Goal: Task Accomplishment & Management: Use online tool/utility

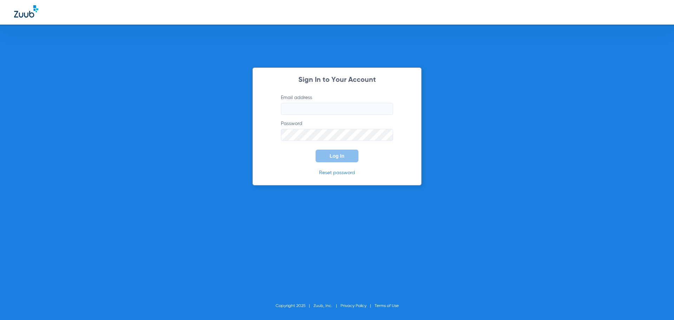
click at [294, 113] on input "Email address" at bounding box center [337, 109] width 112 height 12
type input "[EMAIL_ADDRESS][DOMAIN_NAME]"
click at [316, 150] on button "Log In" at bounding box center [337, 156] width 43 height 13
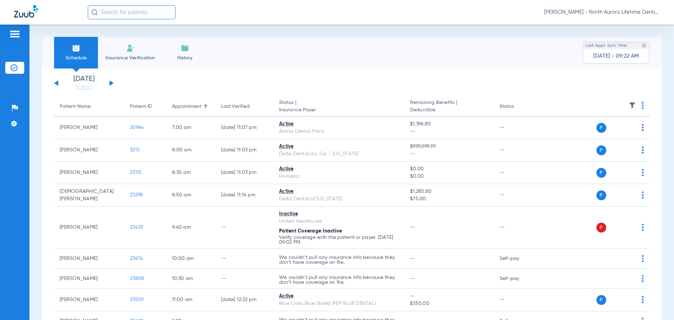
click at [112, 83] on button at bounding box center [112, 82] width 4 height 5
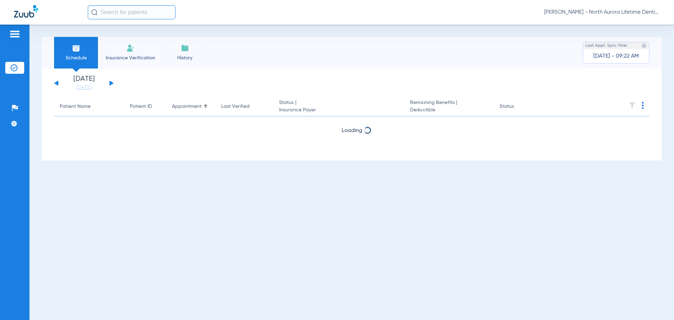
click at [112, 83] on button at bounding box center [112, 82] width 4 height 5
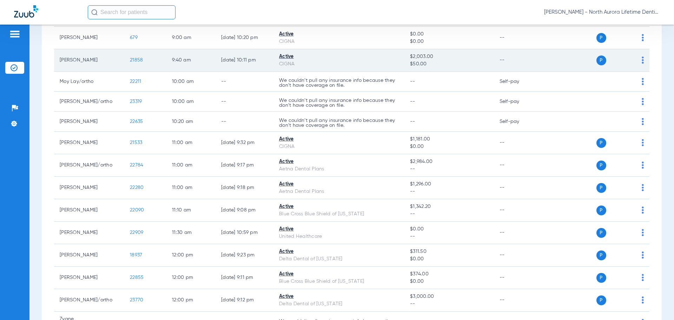
scroll to position [176, 0]
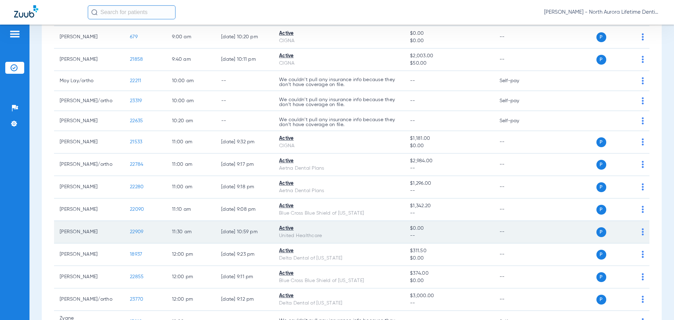
click at [139, 233] on span "22909" at bounding box center [136, 231] width 13 height 5
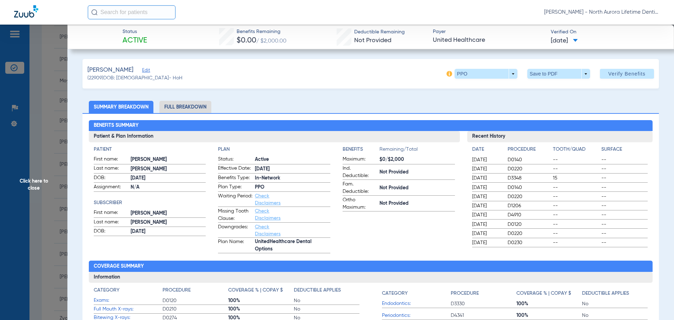
click at [180, 108] on li "Full Breakdown" at bounding box center [185, 107] width 52 height 12
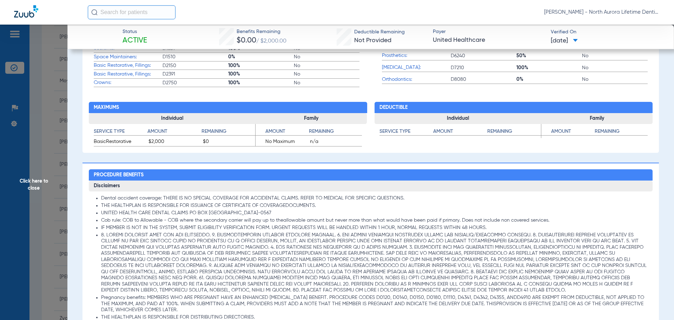
scroll to position [456, 0]
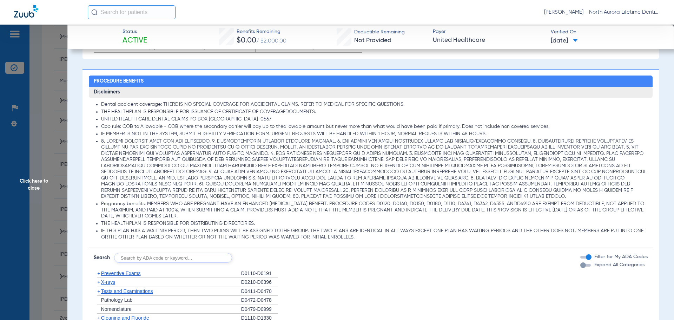
click at [580, 267] on div "button" at bounding box center [583, 265] width 6 height 6
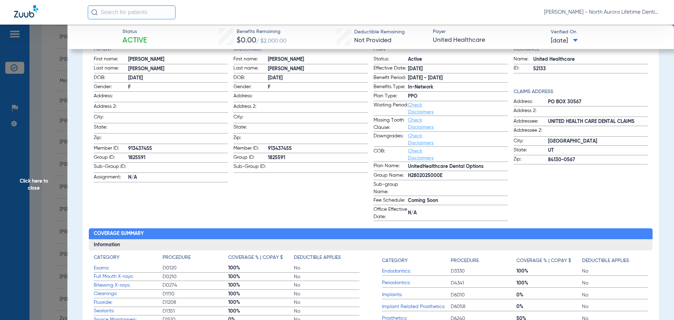
scroll to position [35, 0]
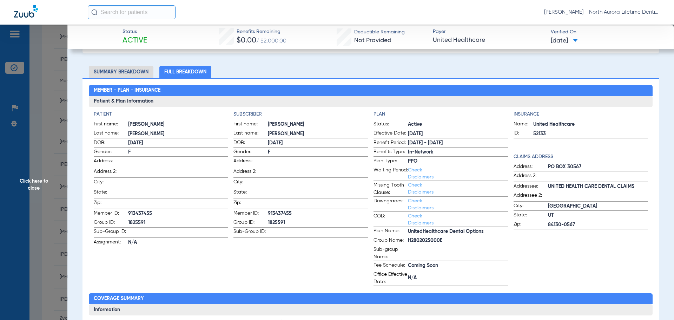
click at [38, 183] on span "Click here to close" at bounding box center [33, 185] width 67 height 320
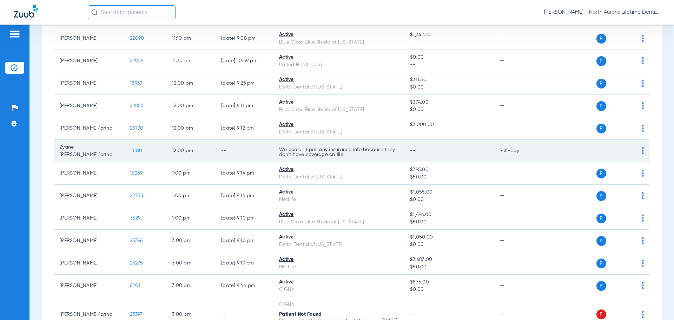
scroll to position [386, 0]
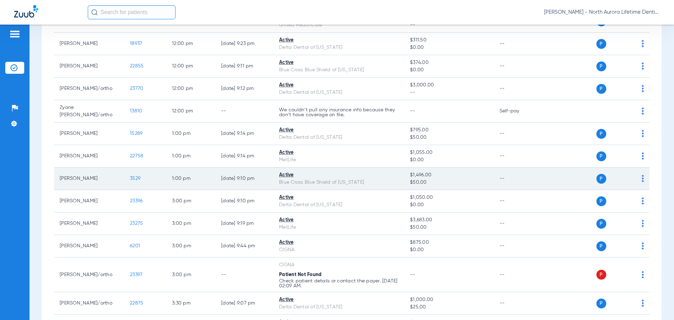
click at [137, 176] on span "3529" at bounding box center [135, 178] width 11 height 5
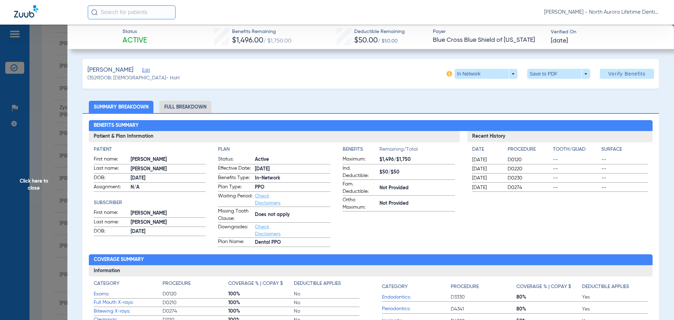
click at [186, 106] on li "Full Breakdown" at bounding box center [185, 107] width 52 height 12
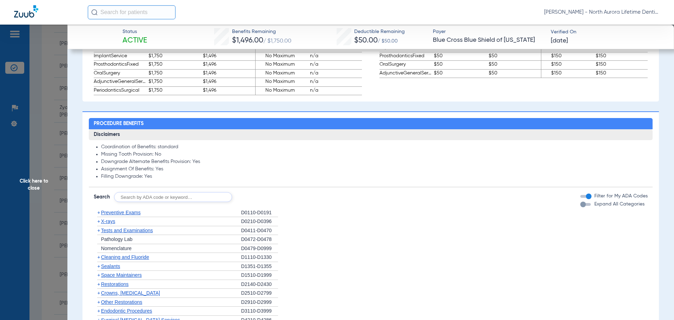
scroll to position [562, 0]
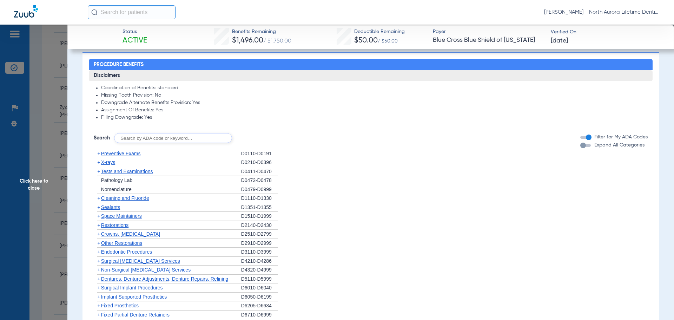
click at [580, 147] on div "button" at bounding box center [583, 146] width 6 height 6
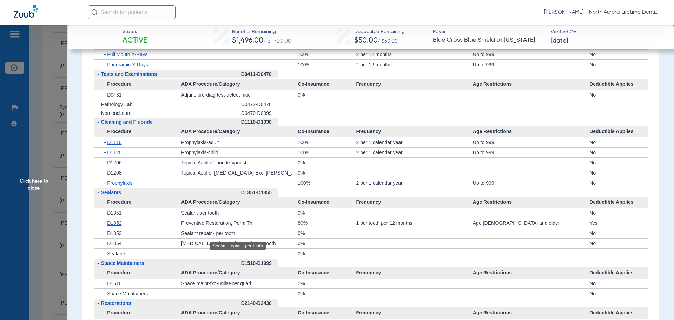
scroll to position [878, 0]
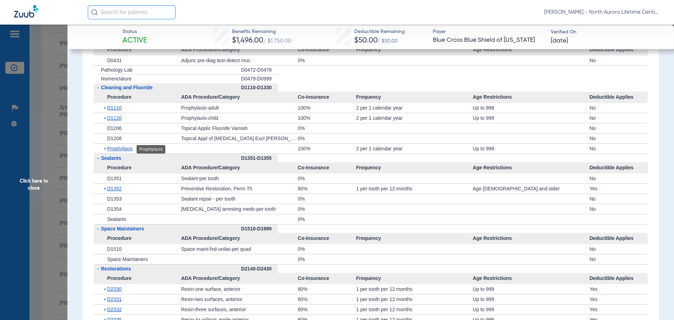
click at [122, 148] on span "Prophylaxis" at bounding box center [119, 149] width 25 height 6
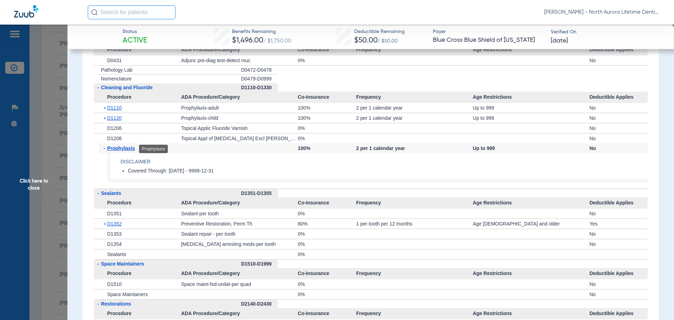
click at [121, 150] on span "Prophylaxis" at bounding box center [121, 148] width 28 height 6
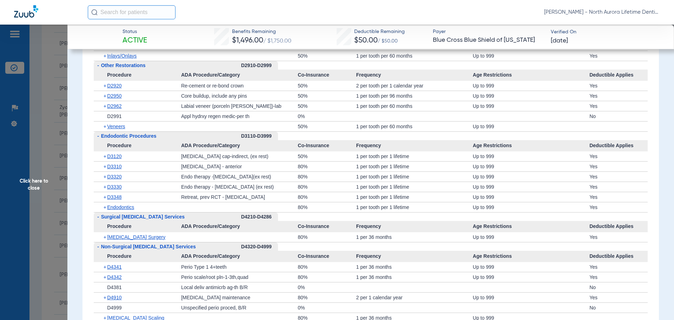
scroll to position [1404, 0]
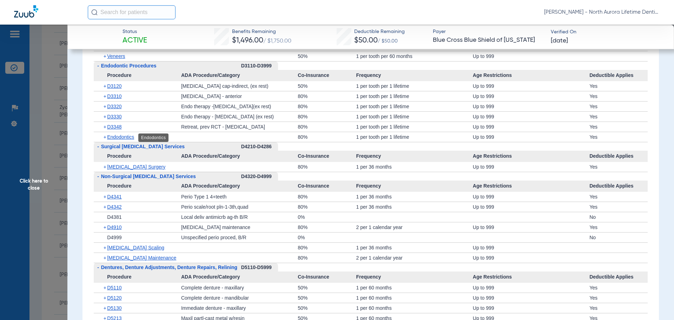
click at [119, 138] on span "Endodontics" at bounding box center [120, 137] width 27 height 6
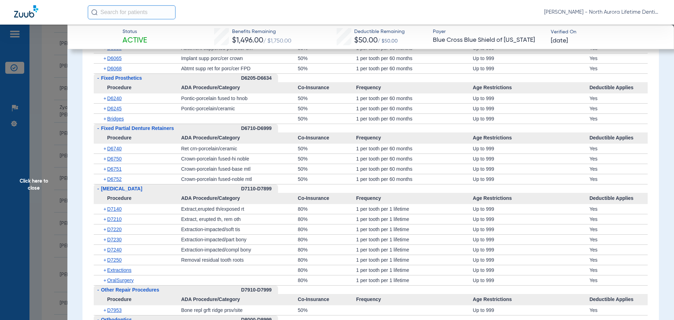
scroll to position [1945, 0]
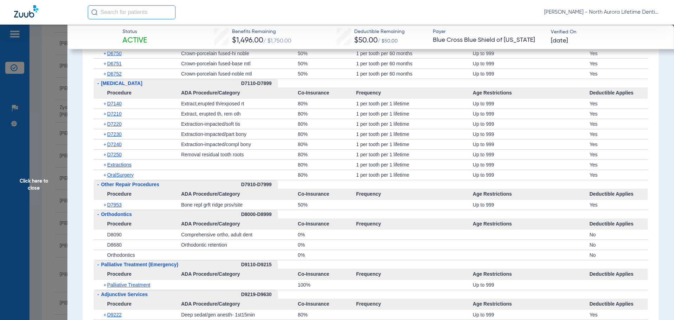
click at [32, 184] on span "Click here to close" at bounding box center [33, 185] width 67 height 320
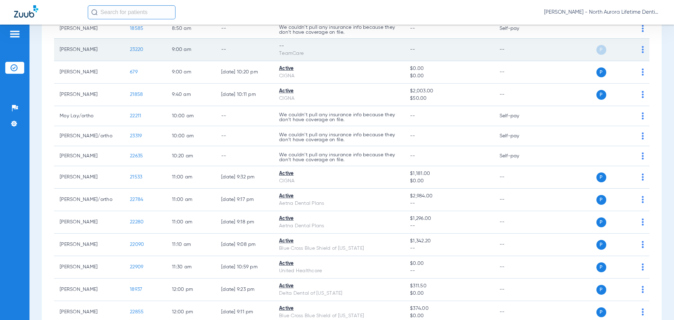
scroll to position [105, 0]
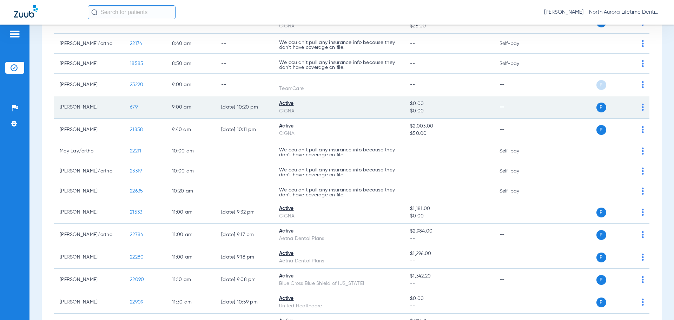
click at [134, 107] on span "679" at bounding box center [134, 107] width 8 height 5
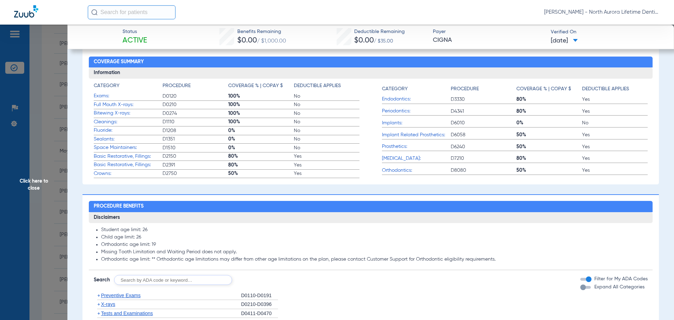
scroll to position [281, 0]
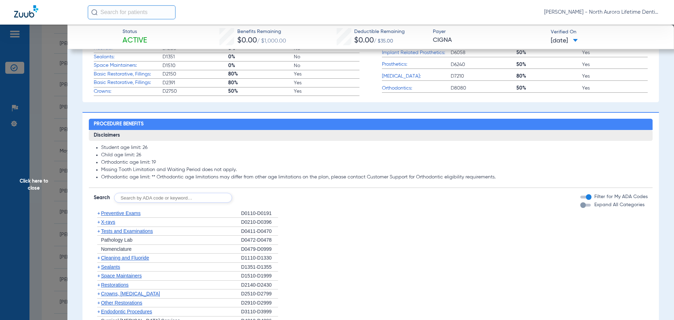
click at [580, 206] on div "button" at bounding box center [583, 205] width 6 height 6
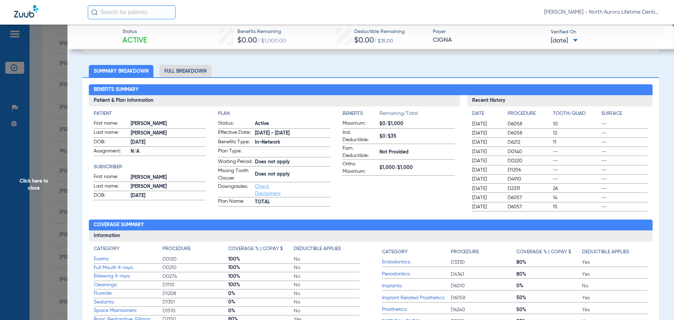
scroll to position [35, 0]
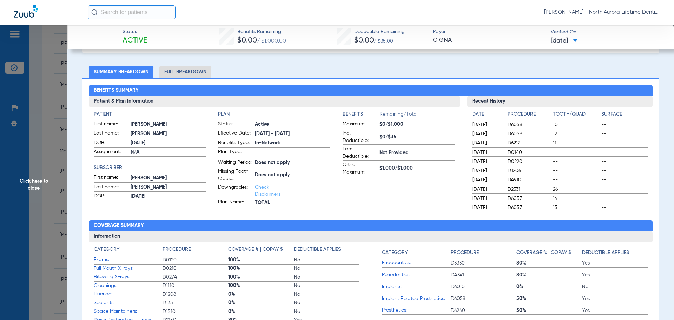
click at [187, 73] on li "Full Breakdown" at bounding box center [185, 72] width 52 height 12
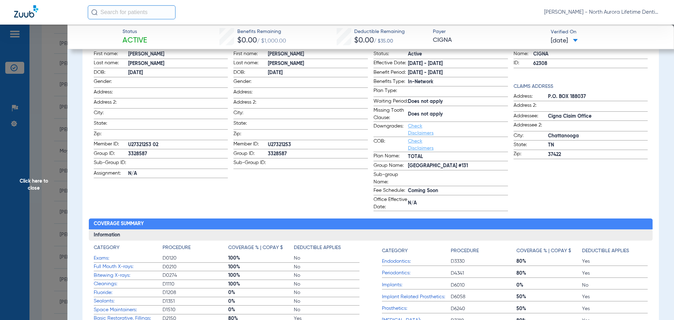
scroll to position [0, 0]
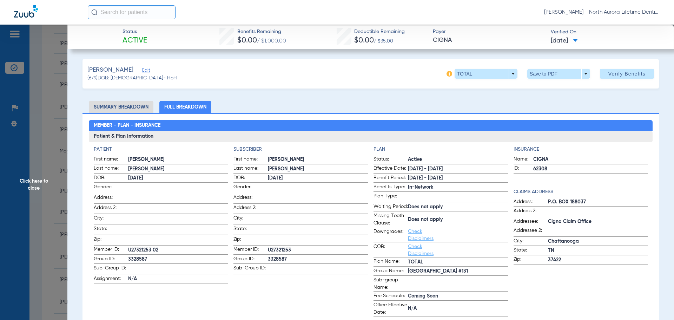
click at [32, 183] on span "Click here to close" at bounding box center [33, 185] width 67 height 320
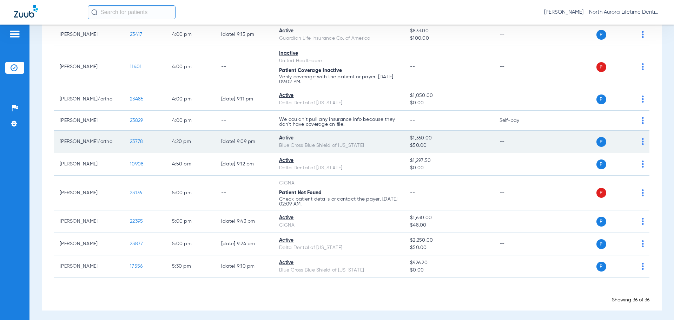
scroll to position [678, 0]
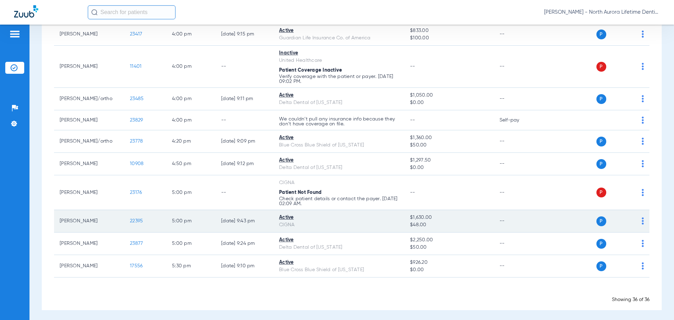
click at [135, 218] on span "22395" at bounding box center [136, 220] width 13 height 5
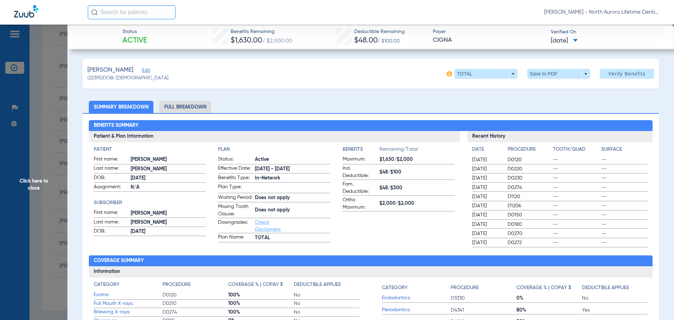
click at [185, 105] on li "Full Breakdown" at bounding box center [185, 107] width 52 height 12
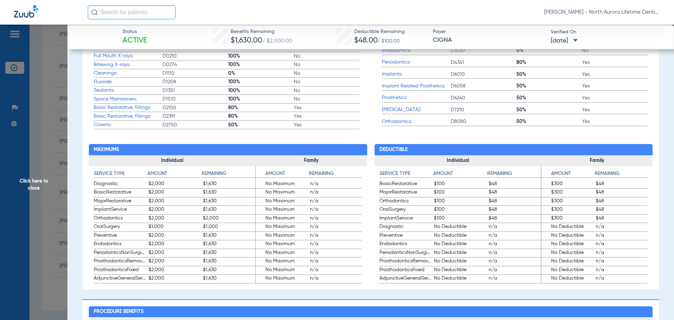
scroll to position [456, 0]
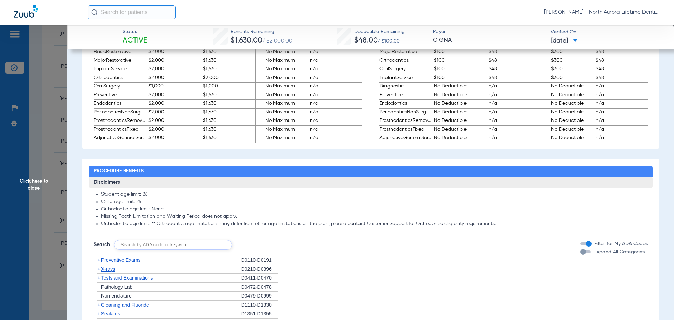
click at [580, 255] on div "button" at bounding box center [583, 252] width 6 height 6
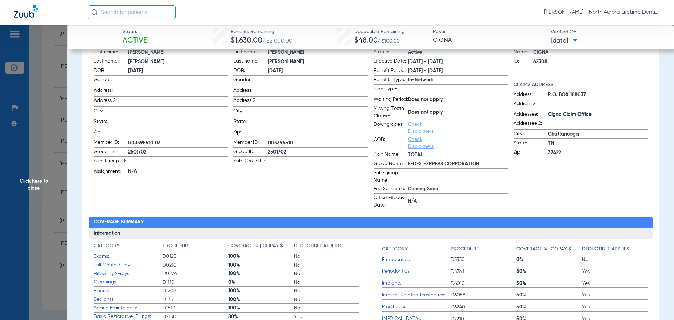
scroll to position [105, 0]
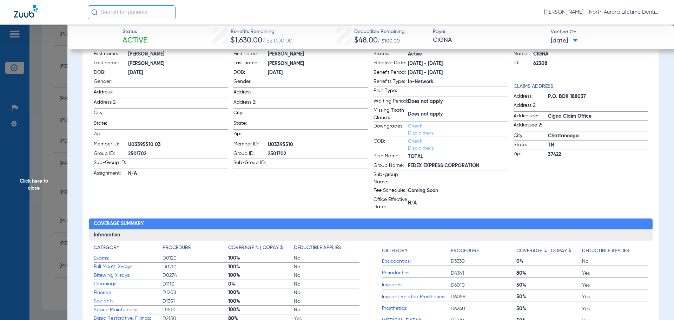
click at [29, 181] on span "Click here to close" at bounding box center [33, 185] width 67 height 320
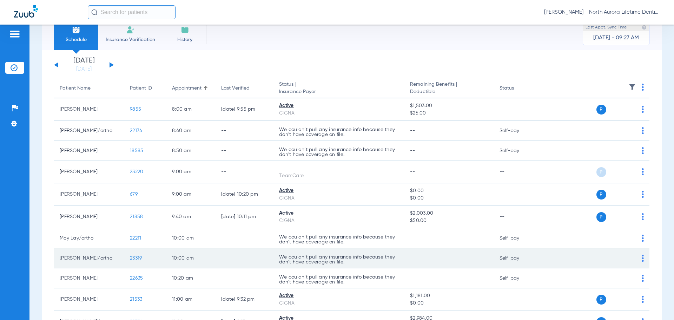
scroll to position [11, 0]
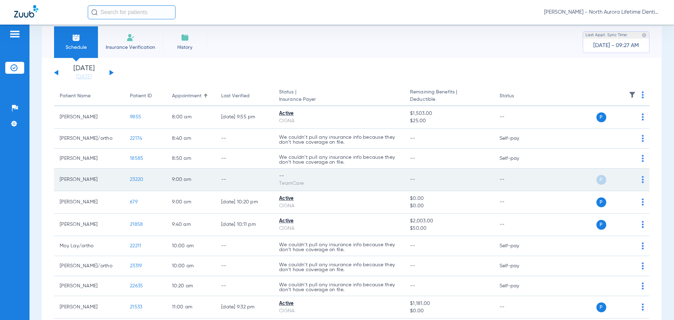
click at [137, 180] on span "23220" at bounding box center [136, 179] width 13 height 5
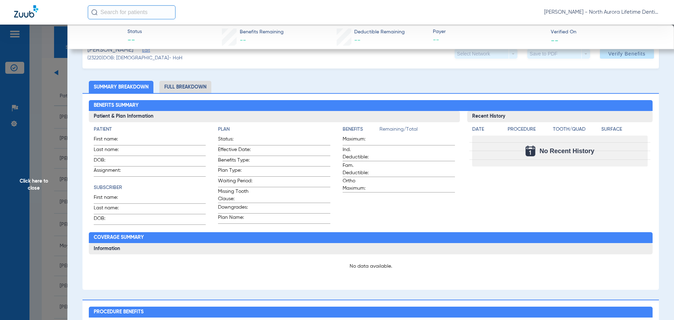
scroll to position [0, 0]
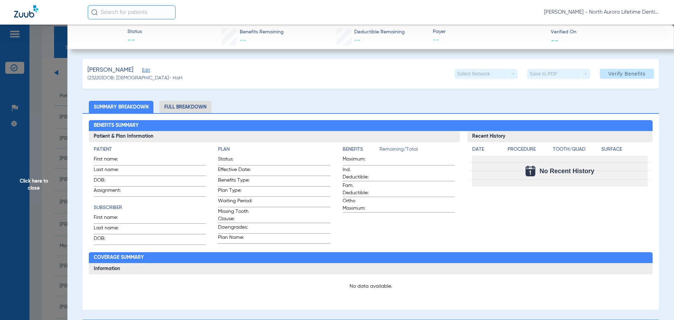
click at [189, 110] on li "Full Breakdown" at bounding box center [185, 107] width 52 height 12
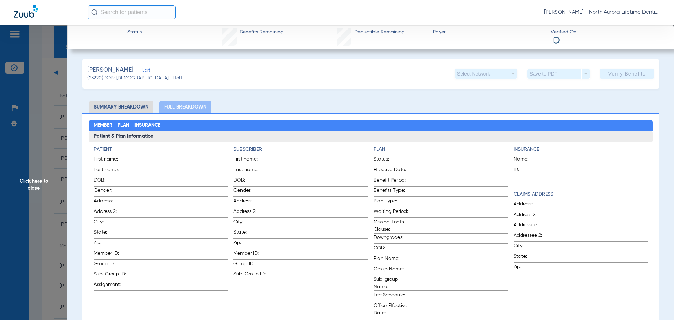
click at [39, 183] on span "Click here to close" at bounding box center [33, 185] width 67 height 320
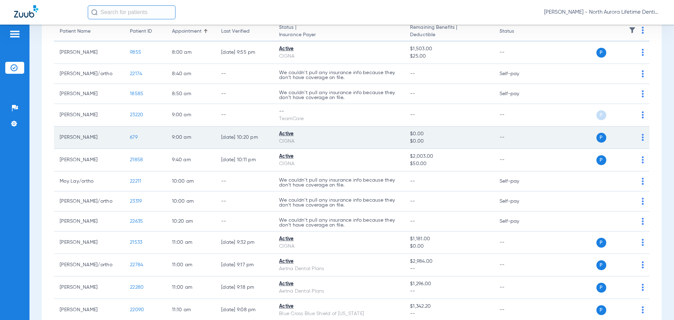
scroll to position [116, 0]
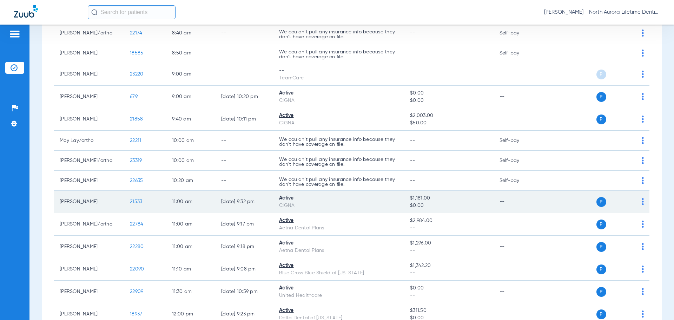
click at [136, 201] on span "21533" at bounding box center [136, 201] width 12 height 5
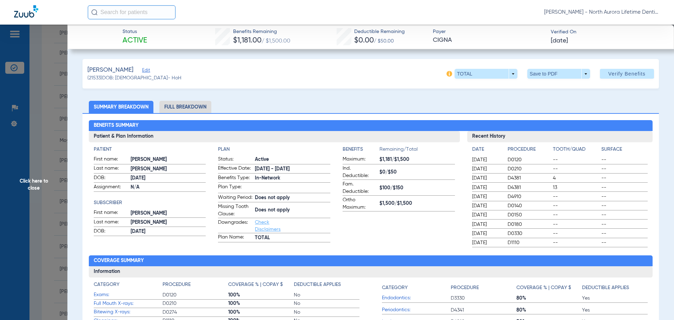
click at [188, 105] on li "Full Breakdown" at bounding box center [185, 107] width 52 height 12
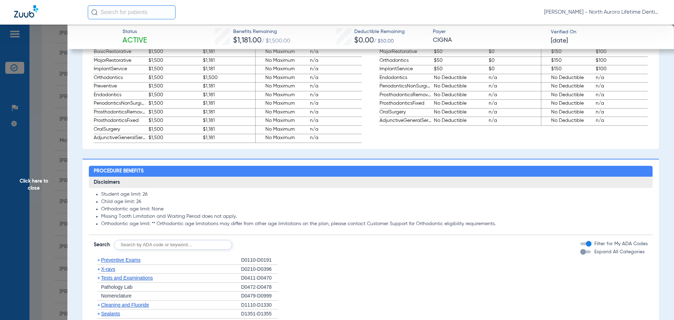
scroll to position [527, 0]
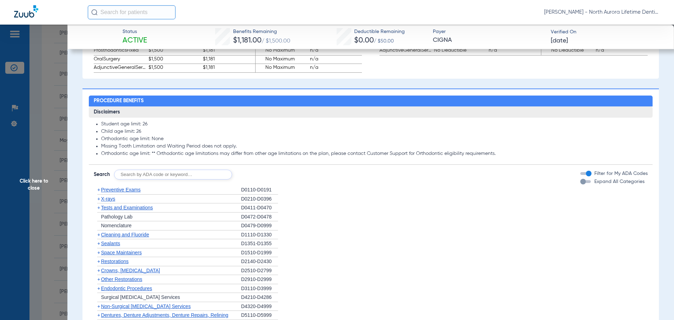
click at [580, 184] on div "button" at bounding box center [583, 182] width 6 height 6
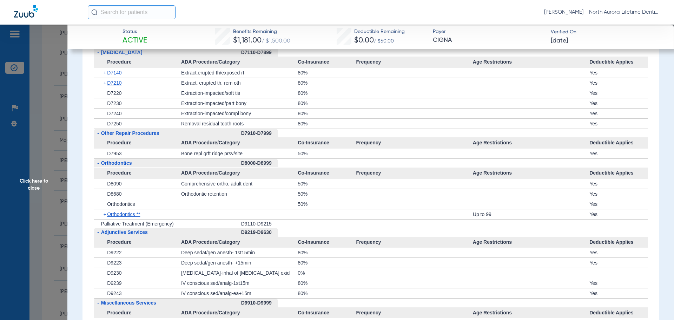
scroll to position [1931, 0]
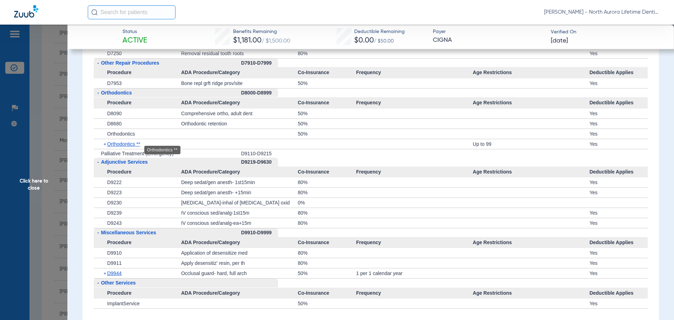
click at [117, 147] on span "Orthodontics **" at bounding box center [123, 144] width 33 height 6
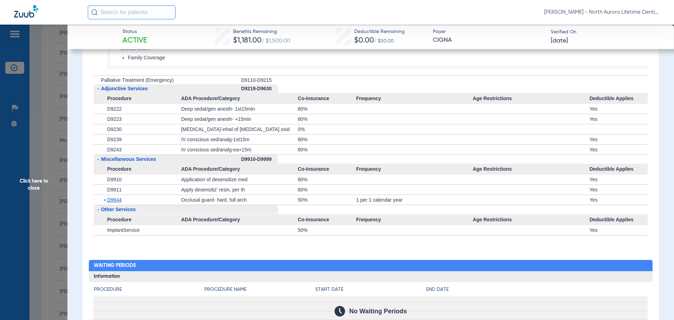
scroll to position [2106, 0]
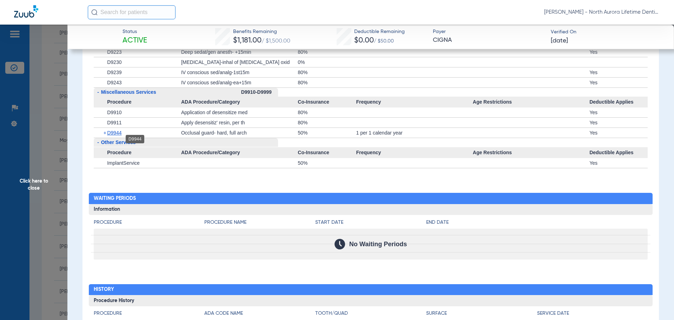
click at [112, 136] on span "D9944" at bounding box center [114, 133] width 14 height 6
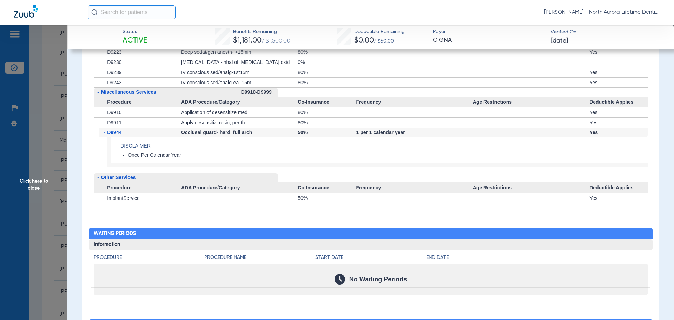
click at [32, 187] on span "Click here to close" at bounding box center [33, 185] width 67 height 320
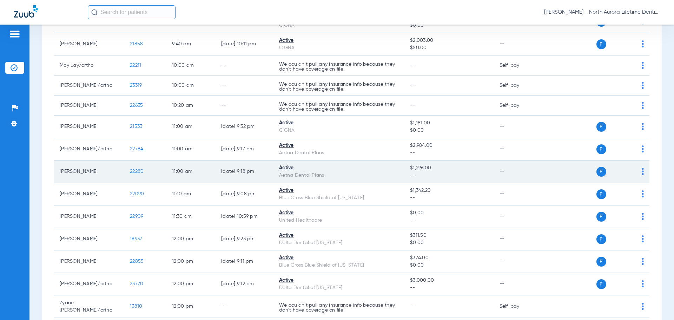
scroll to position [256, 0]
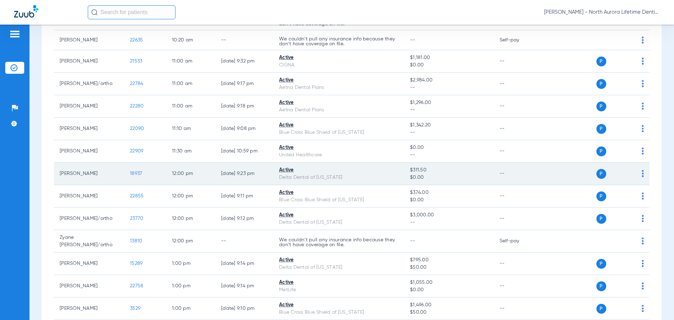
click at [140, 174] on span "18937" at bounding box center [136, 173] width 12 height 5
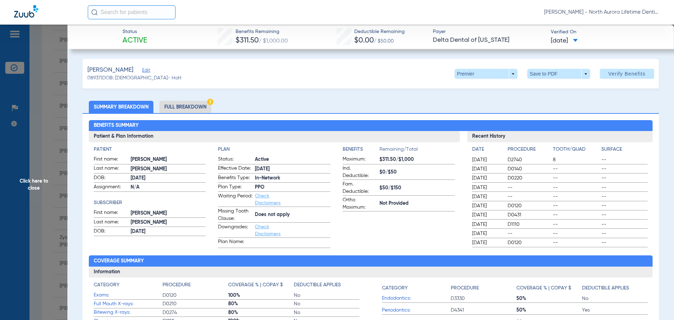
click at [191, 105] on li "Full Breakdown" at bounding box center [185, 107] width 52 height 12
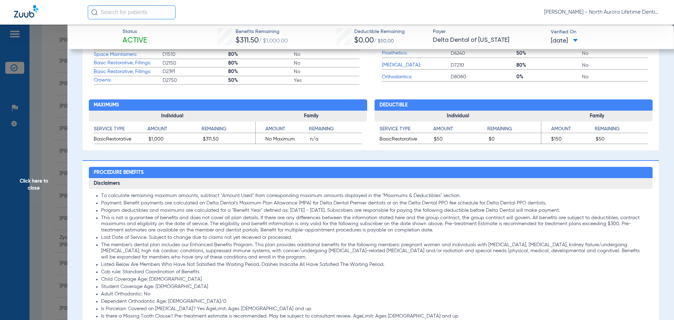
scroll to position [456, 0]
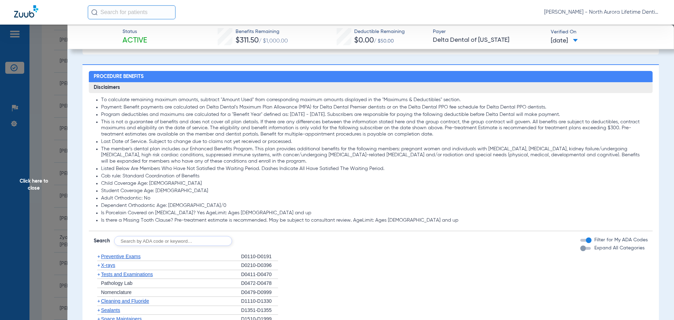
click at [580, 250] on div "button" at bounding box center [583, 248] width 6 height 6
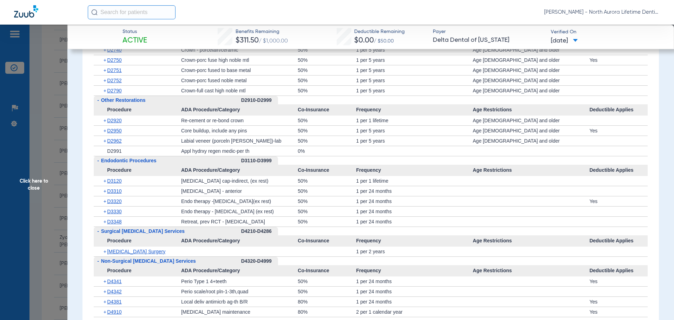
scroll to position [1264, 0]
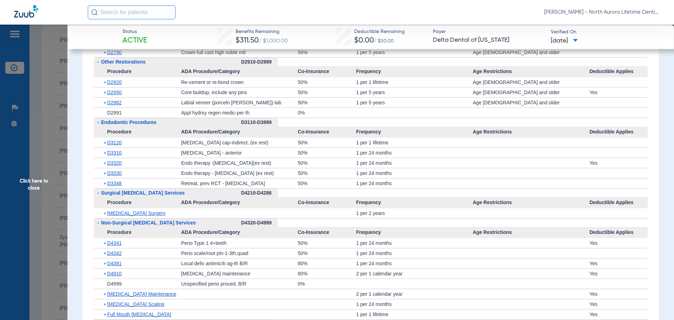
click at [33, 184] on span "Click here to close" at bounding box center [33, 185] width 67 height 320
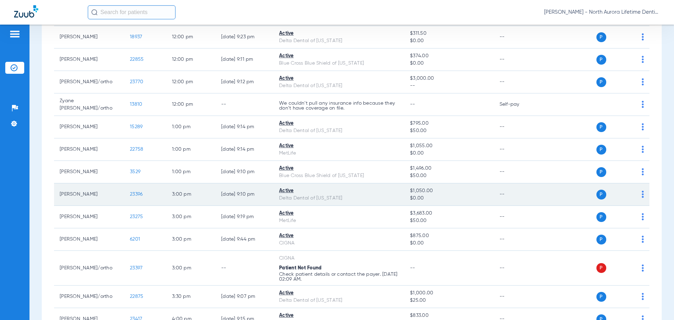
scroll to position [502, 0]
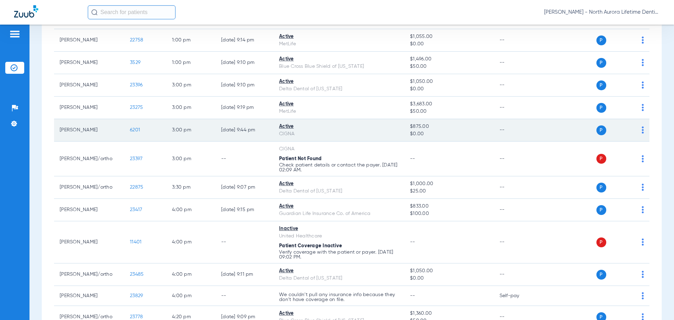
click at [135, 127] on span "6201" at bounding box center [135, 129] width 10 height 5
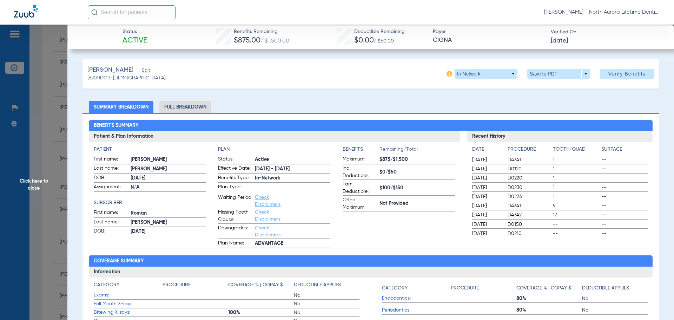
click at [192, 107] on li "Full Breakdown" at bounding box center [185, 107] width 52 height 12
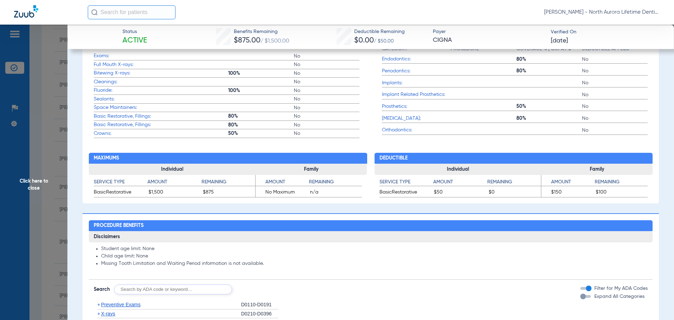
scroll to position [316, 0]
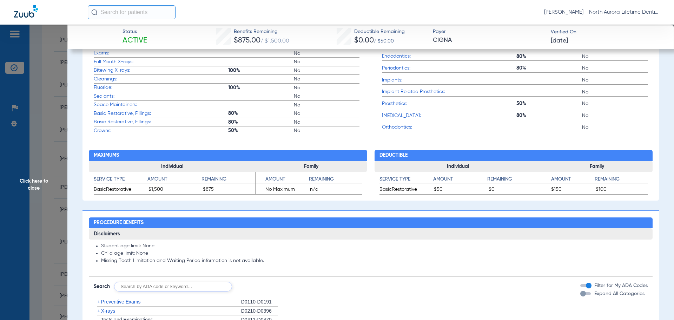
click at [580, 295] on div "button" at bounding box center [583, 294] width 6 height 6
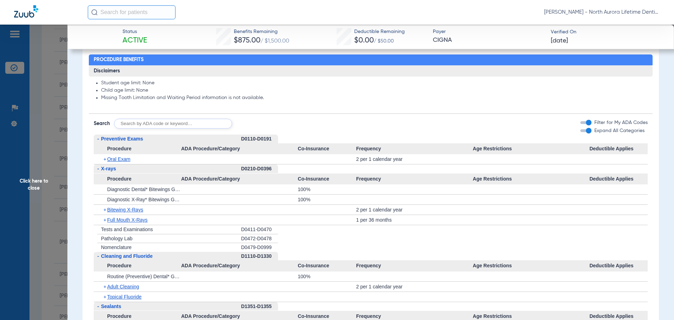
scroll to position [491, 0]
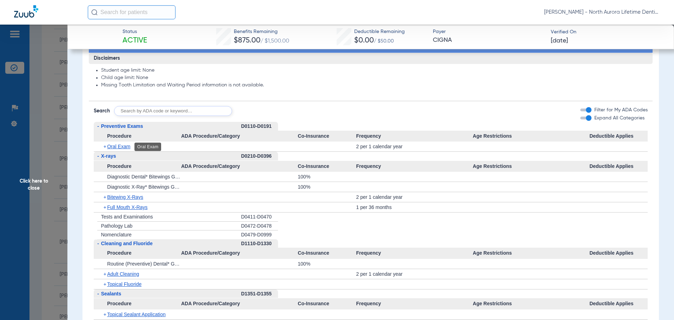
click at [117, 148] on span "Oral Exam" at bounding box center [118, 147] width 23 height 6
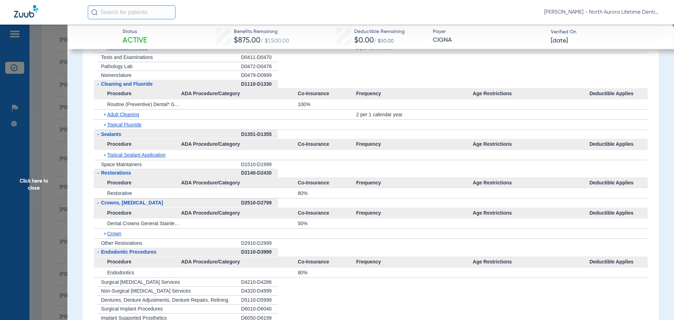
scroll to position [702, 0]
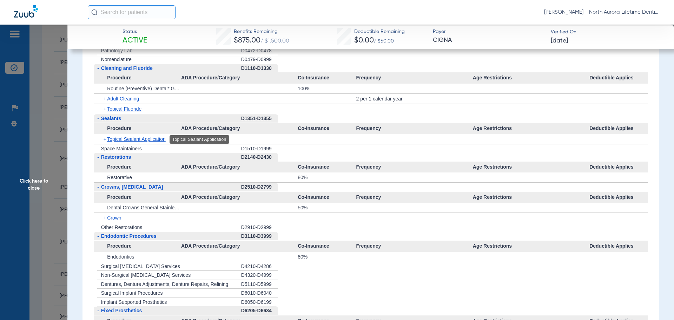
click at [146, 139] on span "Topical Sealant Application" at bounding box center [136, 139] width 59 height 6
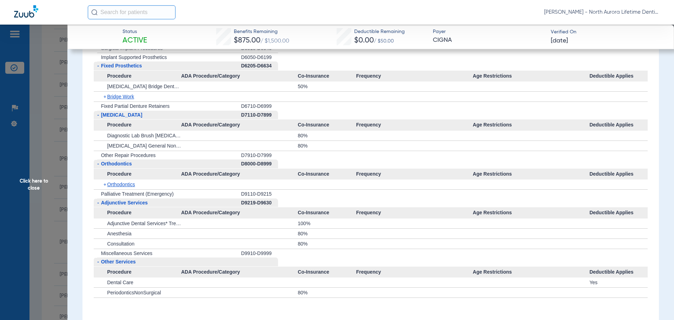
scroll to position [983, 0]
click at [123, 98] on span "Bridge Work" at bounding box center [120, 96] width 27 height 6
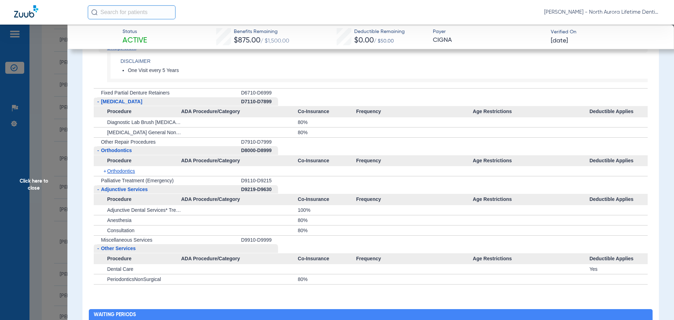
scroll to position [1053, 0]
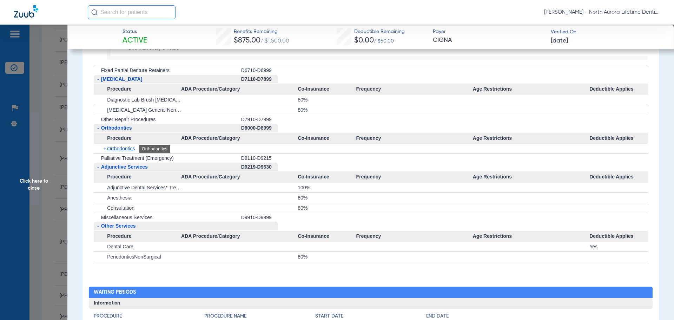
click at [114, 149] on span "Orthodontics" at bounding box center [121, 149] width 28 height 6
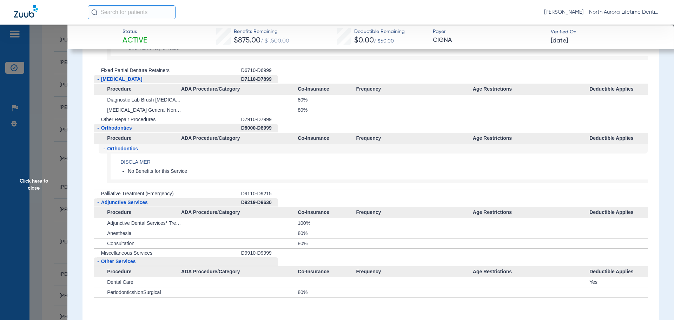
click at [114, 149] on span "Orthodontics" at bounding box center [122, 149] width 31 height 6
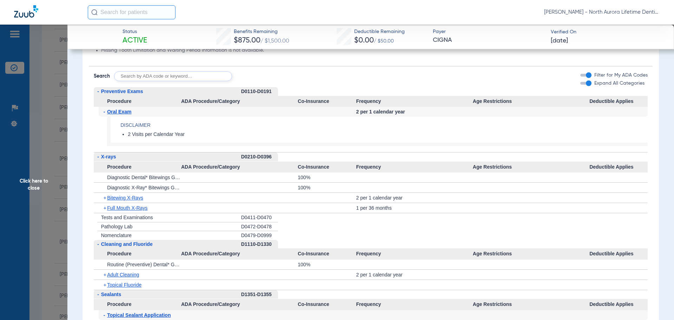
scroll to position [527, 0]
click at [35, 186] on span "Click here to close" at bounding box center [33, 185] width 67 height 320
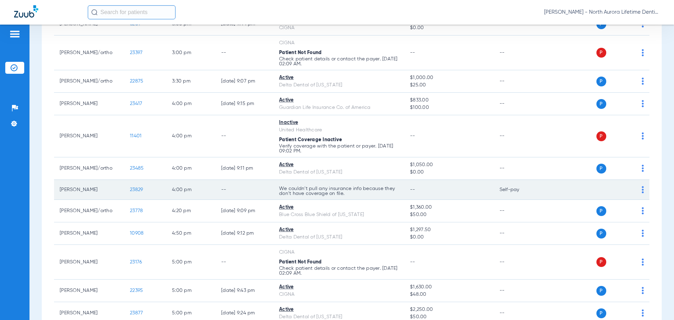
scroll to position [607, 0]
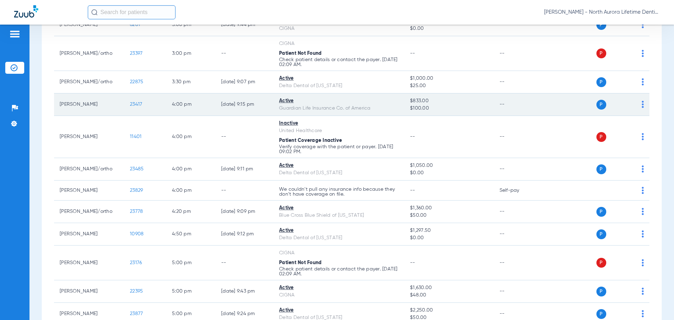
click at [137, 102] on span "23417" at bounding box center [136, 104] width 12 height 5
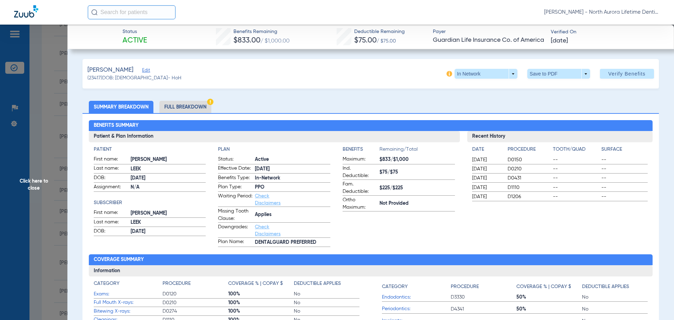
click at [198, 106] on li "Full Breakdown" at bounding box center [185, 107] width 52 height 12
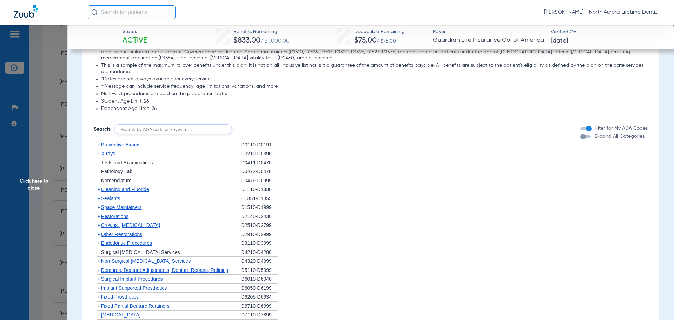
scroll to position [878, 0]
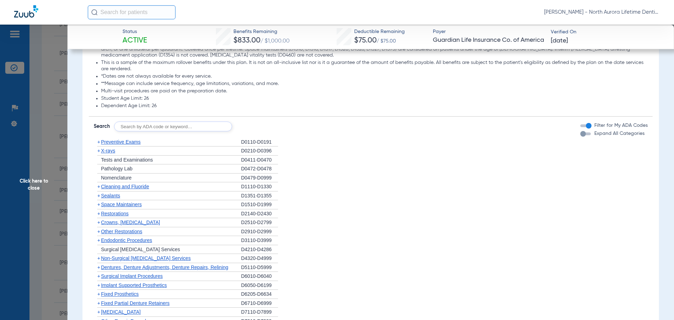
click at [580, 134] on div "button" at bounding box center [583, 134] width 6 height 6
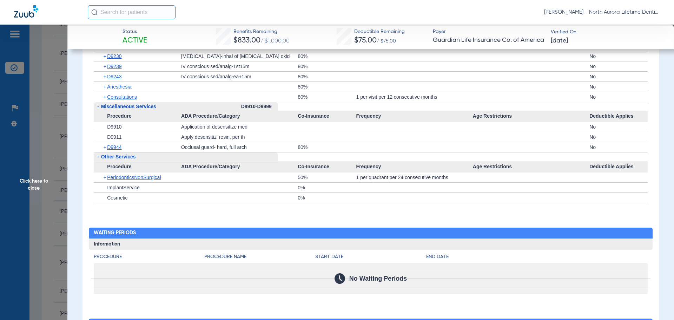
scroll to position [2377, 0]
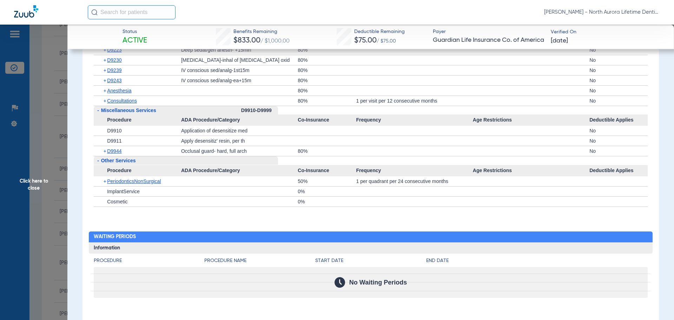
click at [38, 186] on span "Click here to close" at bounding box center [33, 185] width 67 height 320
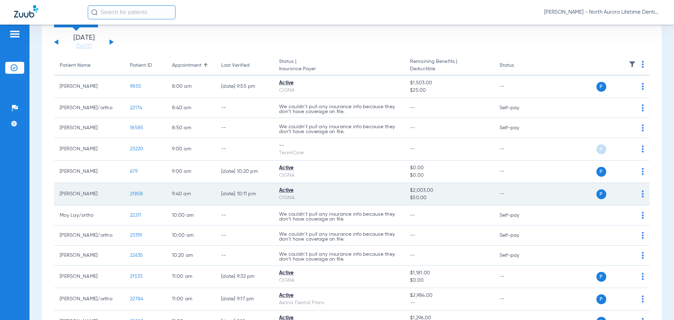
scroll to position [0, 0]
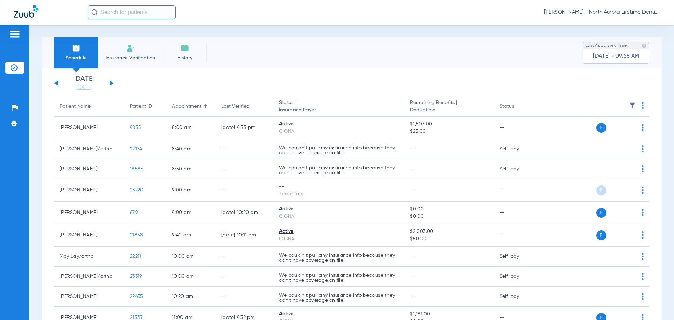
click at [110, 85] on button at bounding box center [112, 82] width 4 height 5
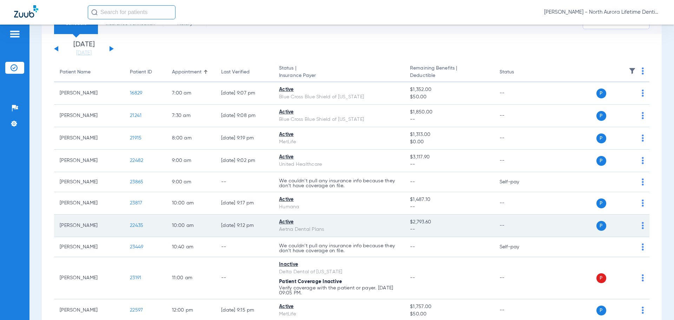
scroll to position [28, 0]
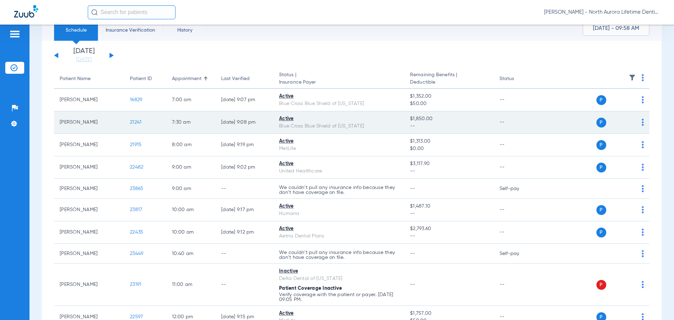
click at [137, 122] on span "21241" at bounding box center [136, 122] width 12 height 5
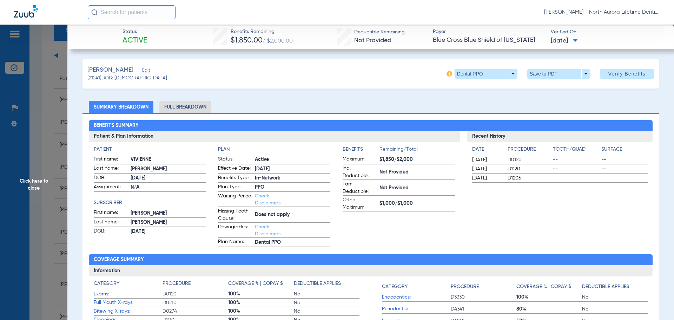
click at [192, 109] on li "Full Breakdown" at bounding box center [185, 107] width 52 height 12
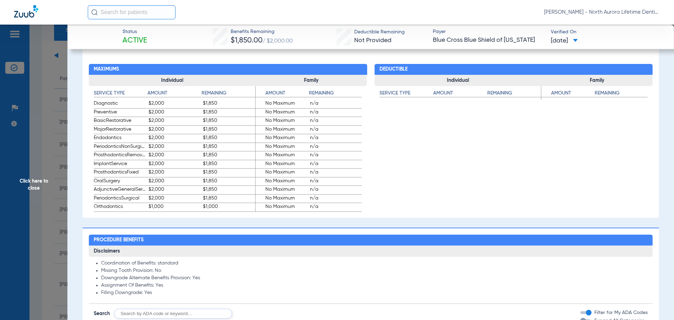
scroll to position [456, 0]
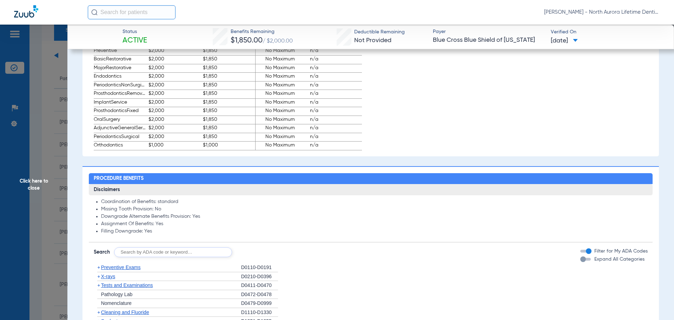
click at [580, 261] on div "button" at bounding box center [583, 259] width 6 height 6
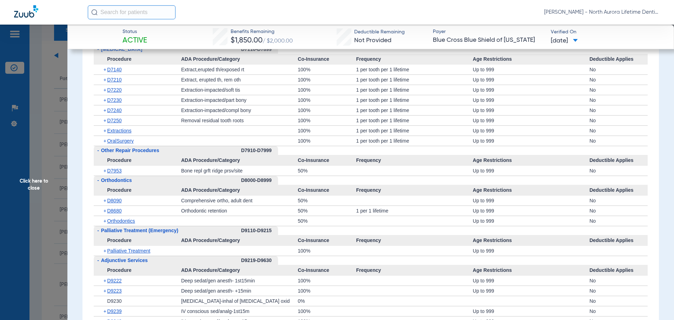
scroll to position [2036, 0]
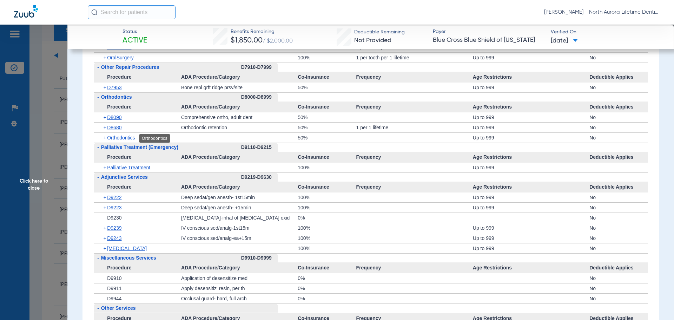
click at [120, 138] on span "Orthodontics" at bounding box center [121, 138] width 28 height 6
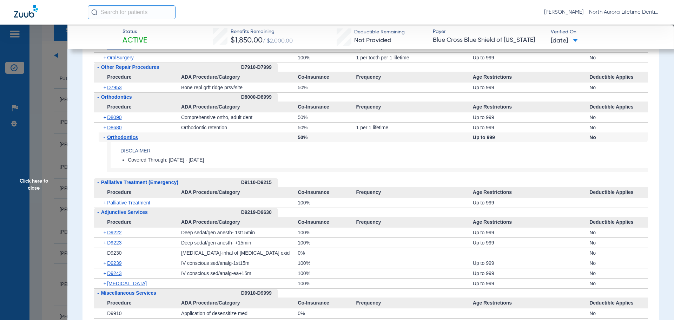
click at [120, 138] on span "Orthodontics" at bounding box center [122, 137] width 31 height 6
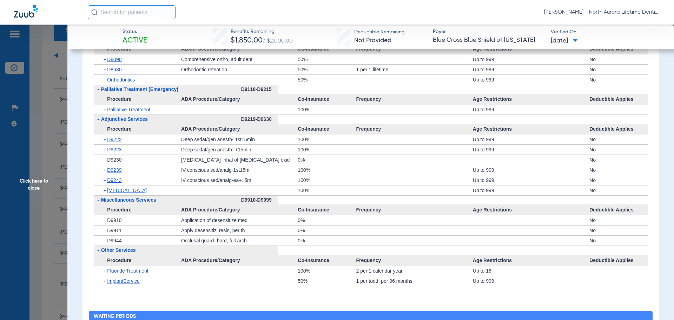
scroll to position [2141, 0]
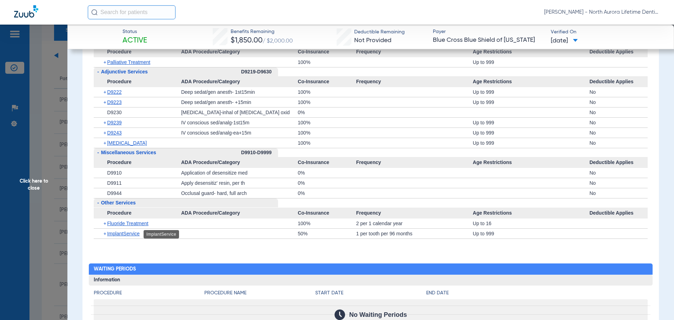
click at [119, 234] on span "ImplantService" at bounding box center [123, 234] width 33 height 6
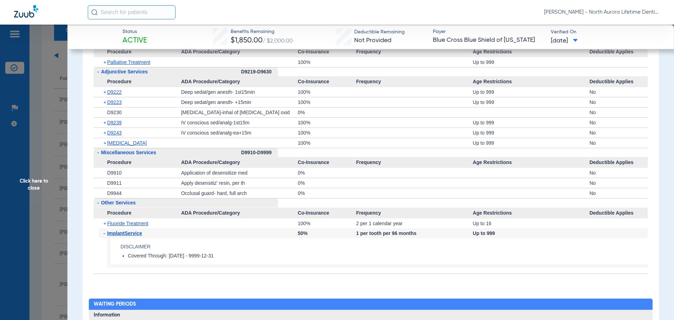
click at [119, 234] on span "ImplantService" at bounding box center [124, 233] width 35 height 6
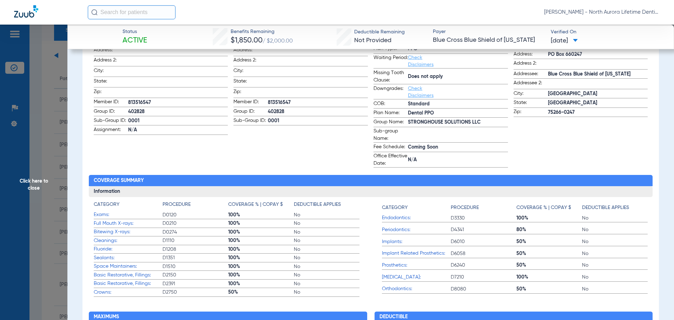
scroll to position [211, 0]
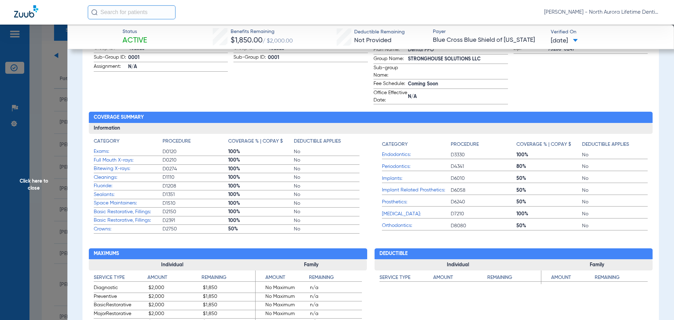
click at [39, 187] on span "Click here to close" at bounding box center [33, 185] width 67 height 320
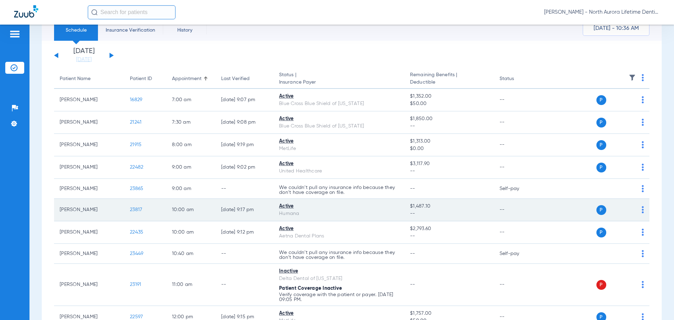
click at [133, 210] on span "23817" at bounding box center [136, 209] width 12 height 5
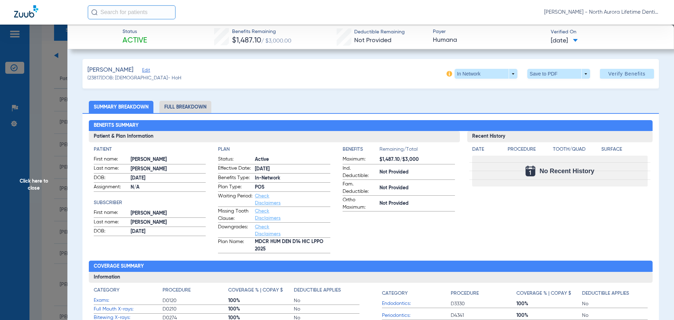
click at [197, 107] on li "Full Breakdown" at bounding box center [185, 107] width 52 height 12
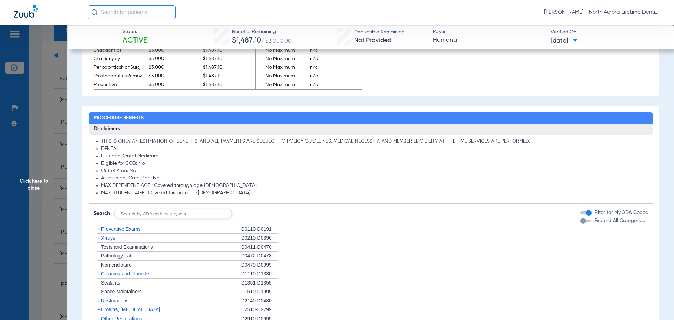
scroll to position [491, 0]
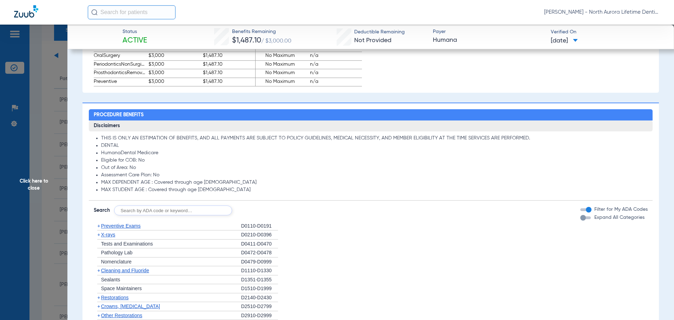
click at [580, 218] on div "button" at bounding box center [583, 218] width 6 height 6
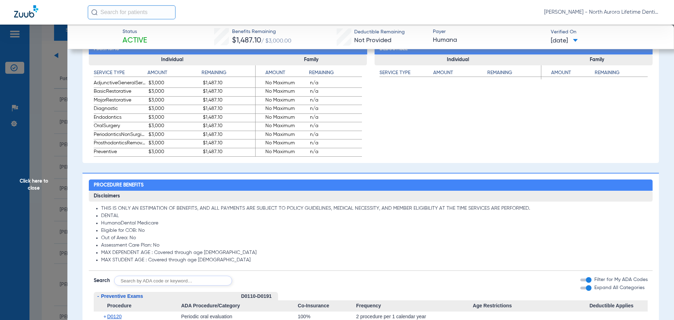
scroll to position [246, 0]
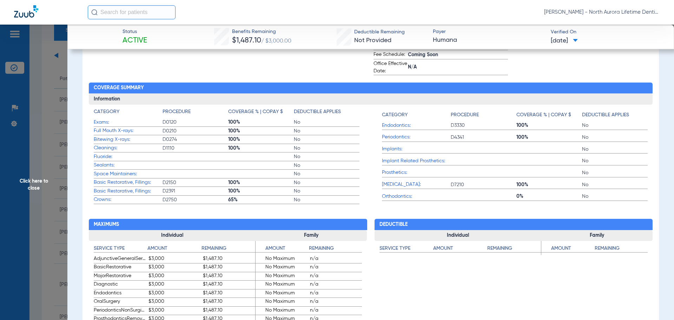
click at [39, 188] on span "Click here to close" at bounding box center [33, 185] width 67 height 320
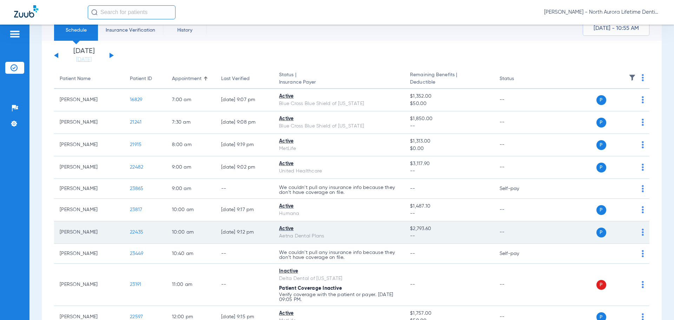
scroll to position [133, 0]
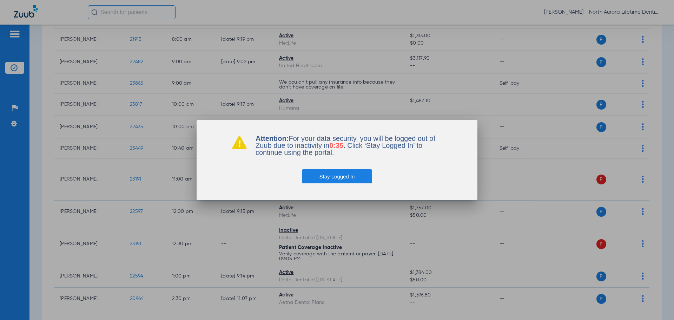
click at [325, 176] on button "Stay Logged In" at bounding box center [337, 176] width 71 height 14
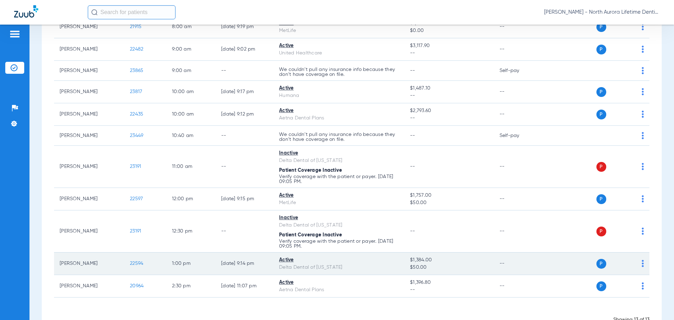
scroll to position [168, 0]
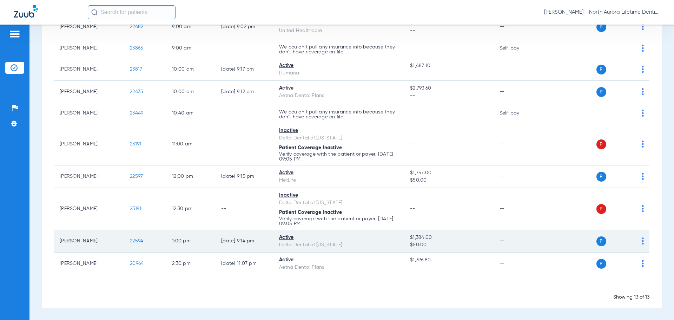
click at [136, 242] on span "22594" at bounding box center [136, 240] width 13 height 5
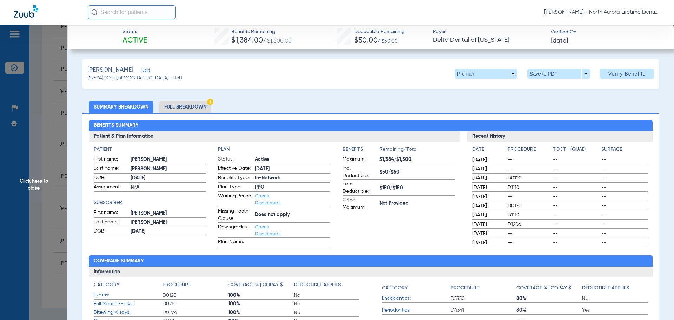
click at [182, 107] on li "Full Breakdown" at bounding box center [185, 107] width 52 height 12
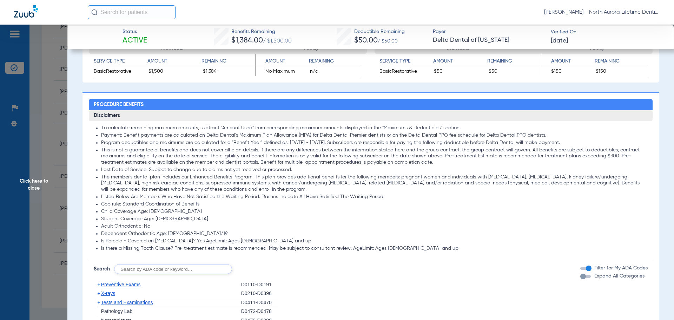
scroll to position [456, 0]
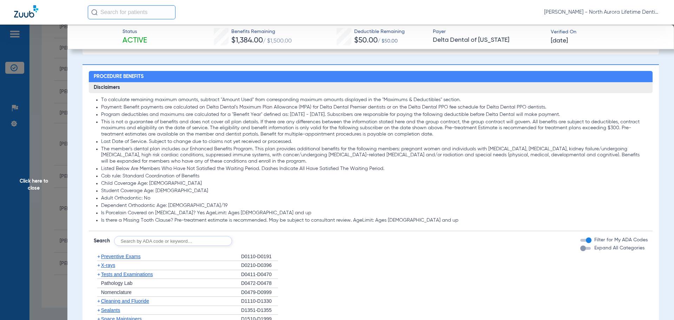
click at [580, 249] on div "button" at bounding box center [583, 248] width 6 height 6
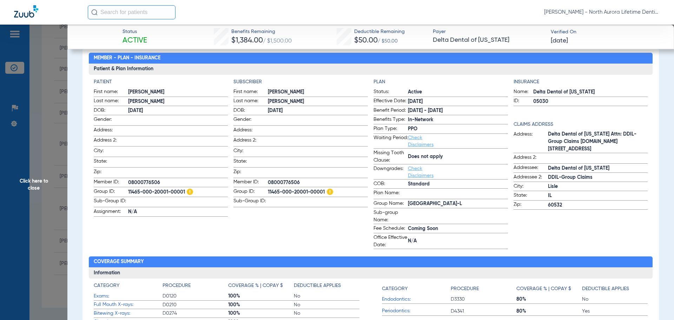
scroll to position [67, 0]
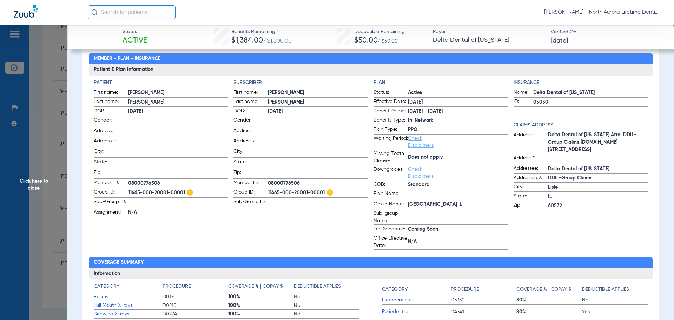
drag, startPoint x: 34, startPoint y: 184, endPoint x: 1, endPoint y: 183, distance: 33.0
click at [31, 184] on span "Click here to close" at bounding box center [33, 185] width 67 height 320
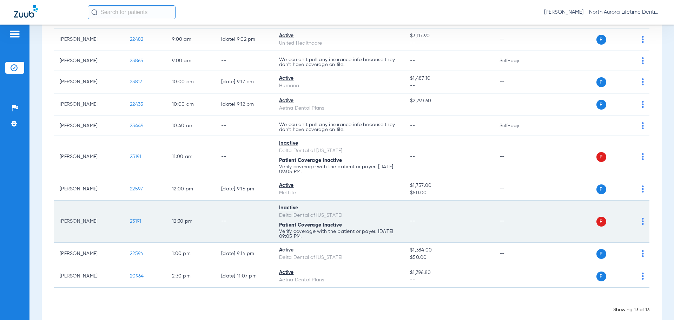
scroll to position [168, 0]
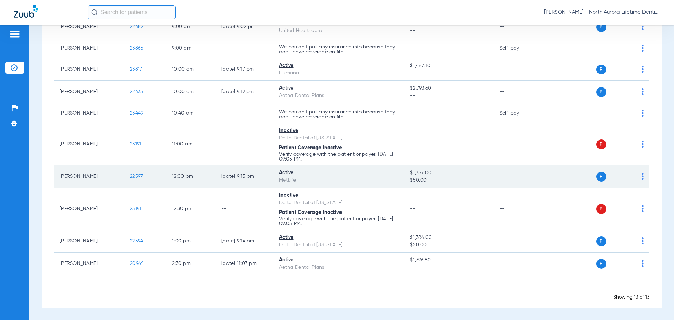
click at [133, 176] on span "22597" at bounding box center [136, 176] width 13 height 5
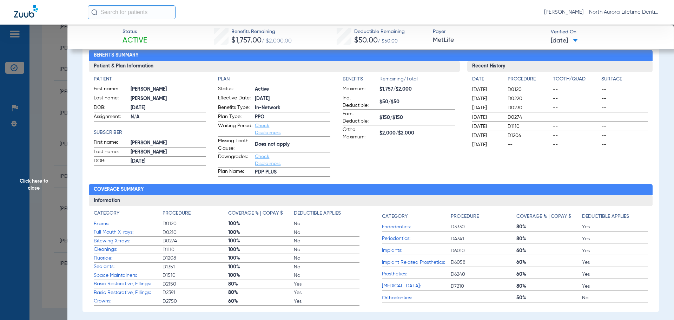
scroll to position [0, 0]
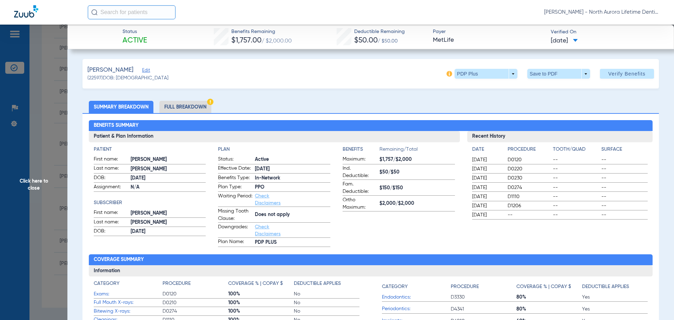
click at [186, 106] on li "Full Breakdown" at bounding box center [185, 107] width 52 height 12
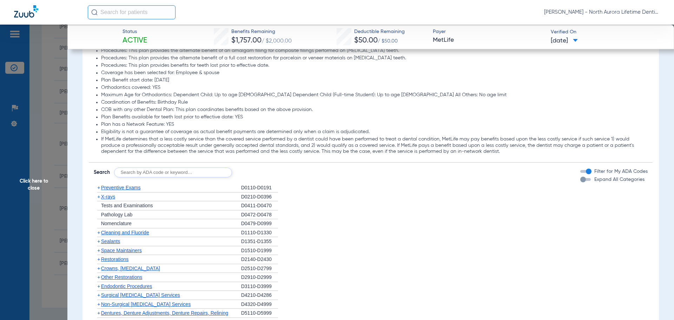
scroll to position [807, 0]
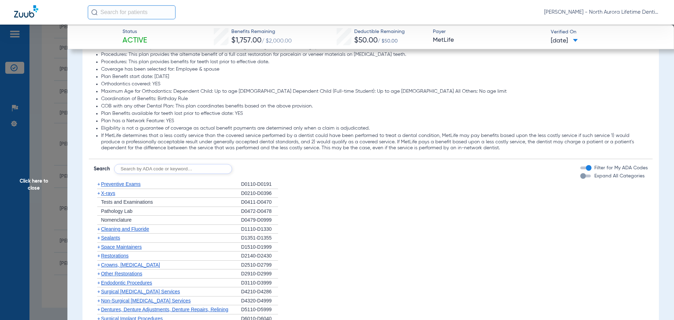
click at [580, 178] on div "button" at bounding box center [583, 176] width 6 height 6
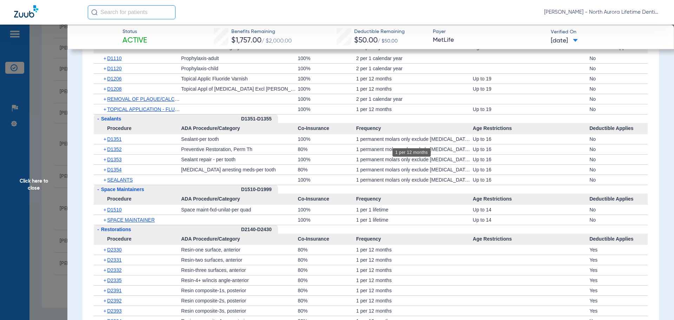
scroll to position [1143, 0]
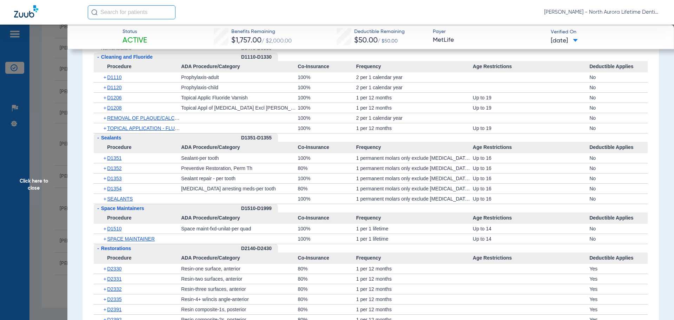
click at [36, 182] on span "Click here to close" at bounding box center [33, 185] width 67 height 320
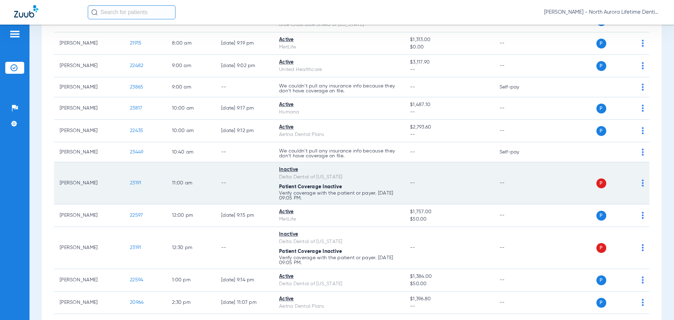
scroll to position [63, 0]
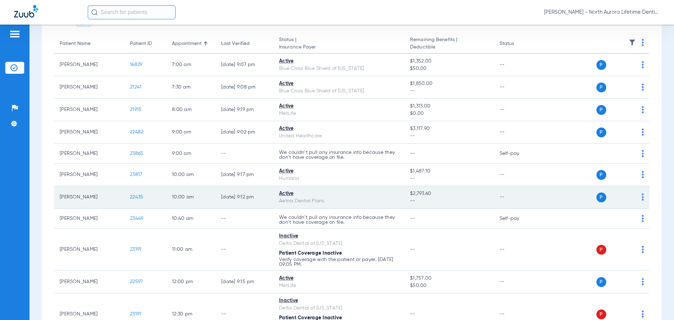
click at [137, 197] on span "22435" at bounding box center [136, 196] width 13 height 5
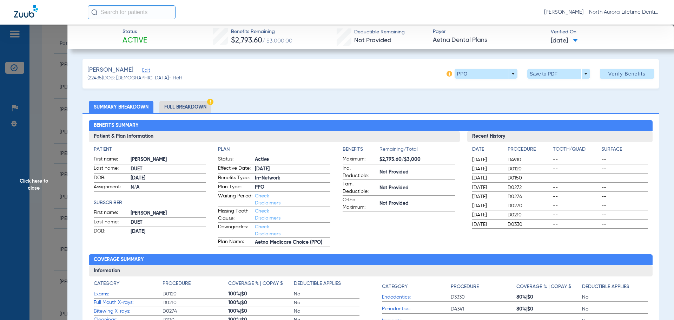
click at [190, 107] on li "Full Breakdown" at bounding box center [185, 107] width 52 height 12
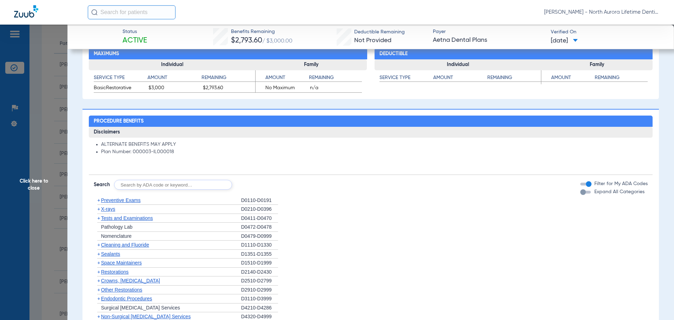
scroll to position [421, 0]
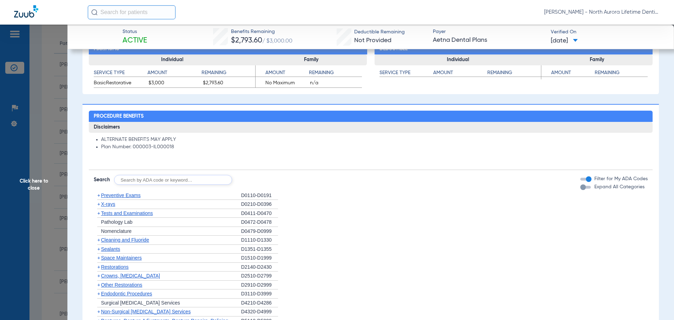
click at [580, 188] on div "button" at bounding box center [583, 187] width 6 height 6
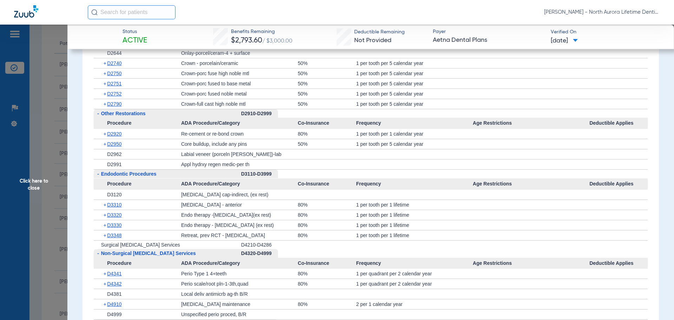
scroll to position [1077, 0]
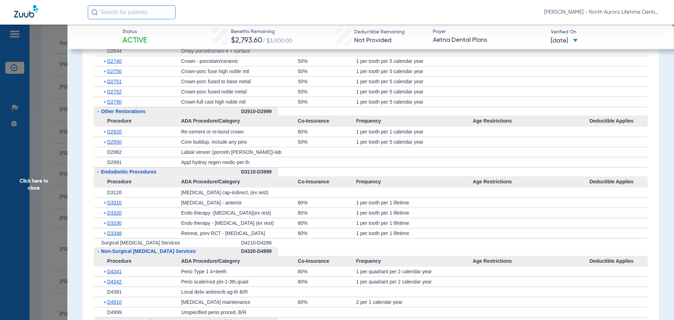
click at [39, 182] on span "Click here to close" at bounding box center [33, 185] width 67 height 320
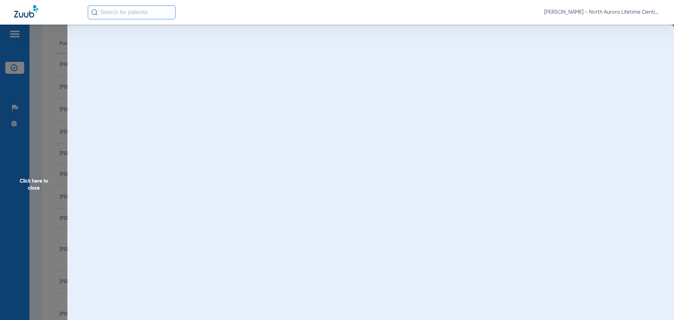
scroll to position [0, 0]
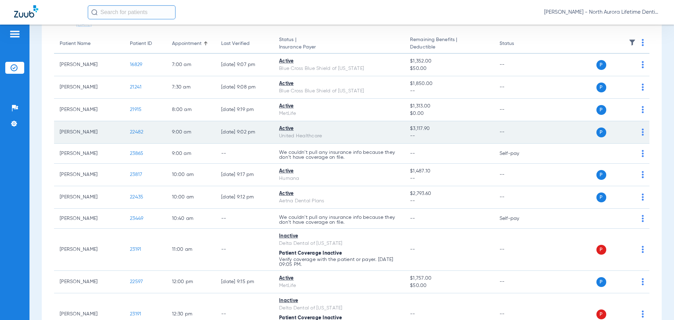
click at [142, 133] on span "22482" at bounding box center [136, 132] width 13 height 5
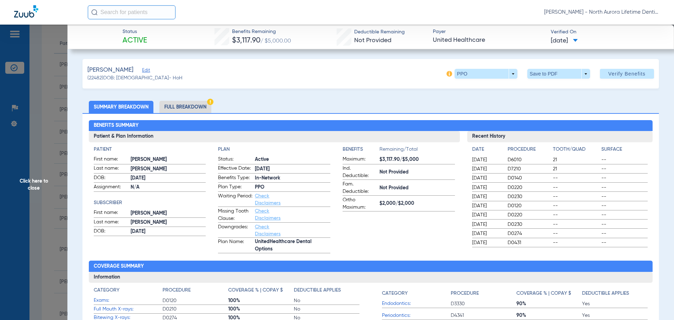
click at [189, 109] on li "Full Breakdown" at bounding box center [185, 107] width 52 height 12
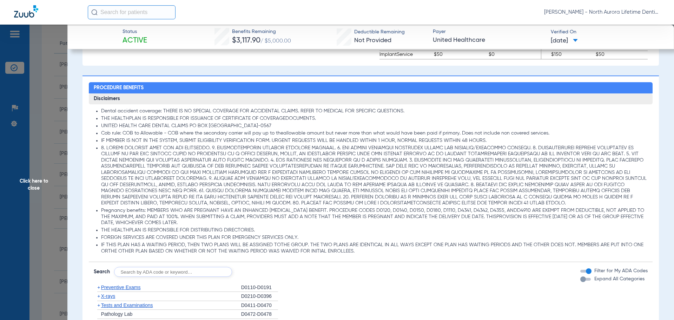
scroll to position [597, 0]
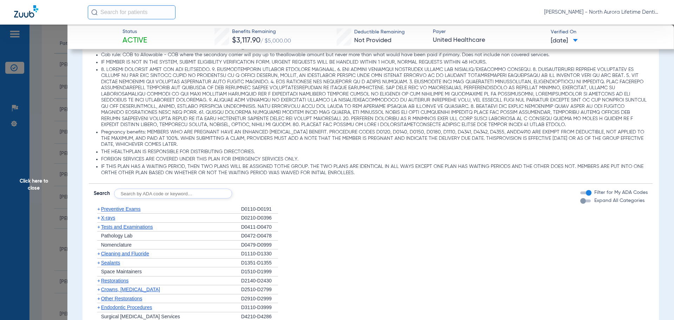
click at [580, 201] on div "button" at bounding box center [583, 201] width 6 height 6
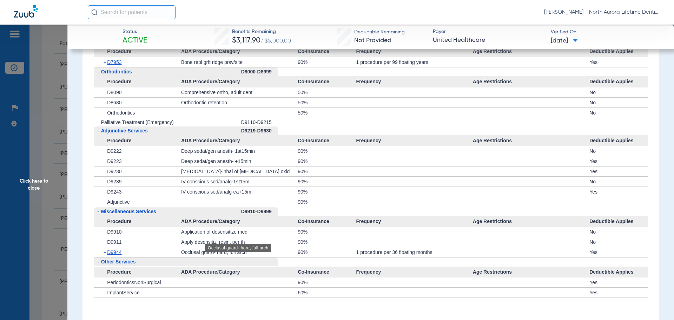
scroll to position [2001, 0]
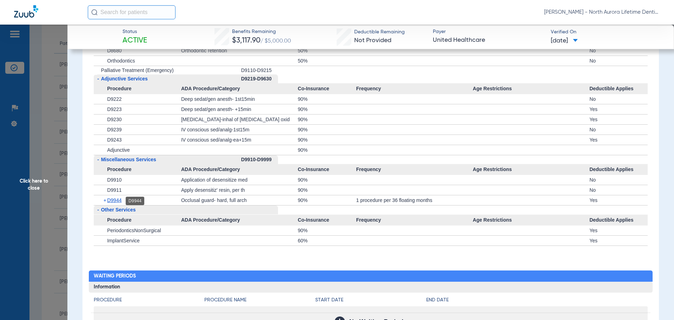
click at [115, 201] on span "D9944" at bounding box center [114, 200] width 14 height 6
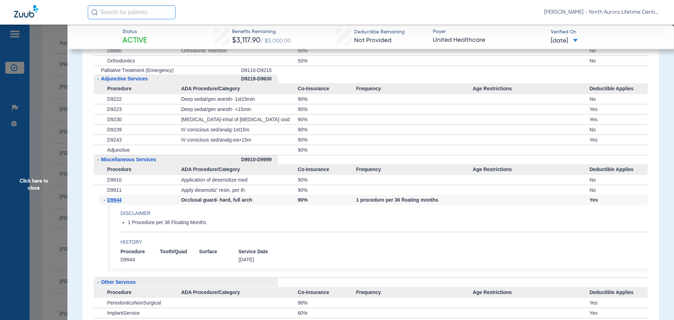
click at [39, 187] on span "Click here to close" at bounding box center [33, 185] width 67 height 320
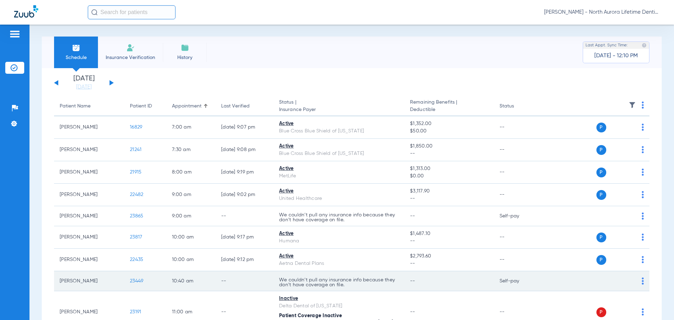
scroll to position [0, 0]
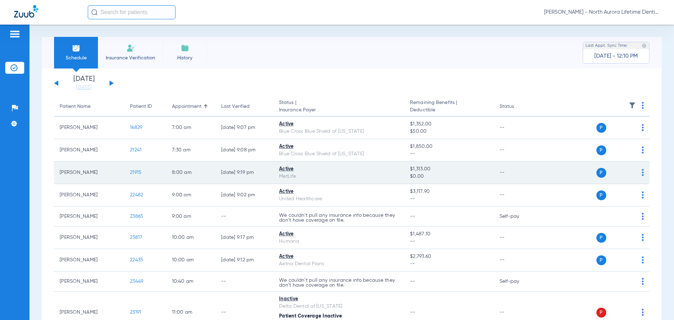
click at [133, 173] on span "21915" at bounding box center [136, 172] width 12 height 5
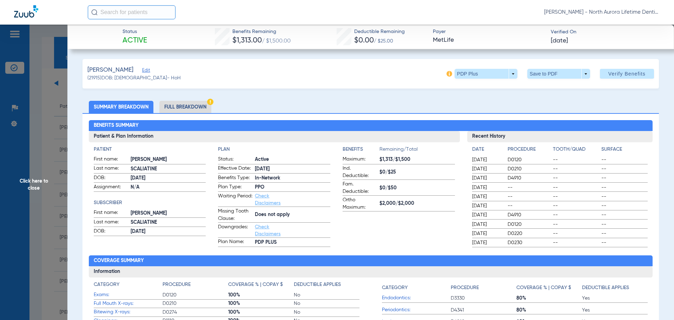
click at [192, 111] on li "Full Breakdown" at bounding box center [185, 107] width 52 height 12
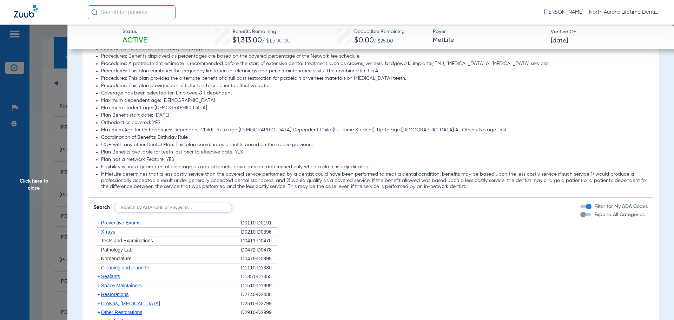
scroll to position [807, 0]
click at [580, 215] on div "button" at bounding box center [583, 213] width 6 height 6
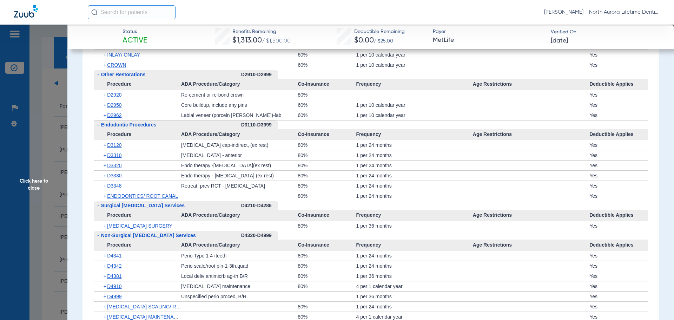
scroll to position [1650, 0]
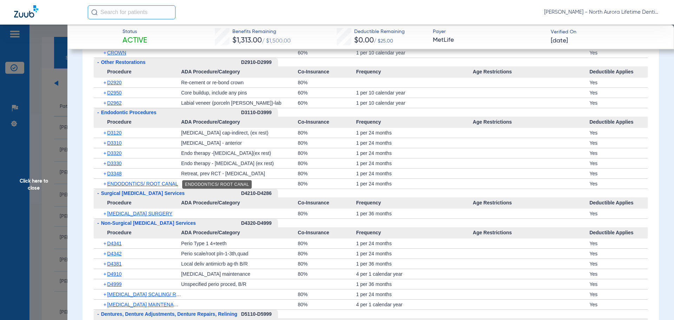
click at [136, 184] on span "ENDODONTICS/ ROOT CANAL" at bounding box center [142, 184] width 71 height 6
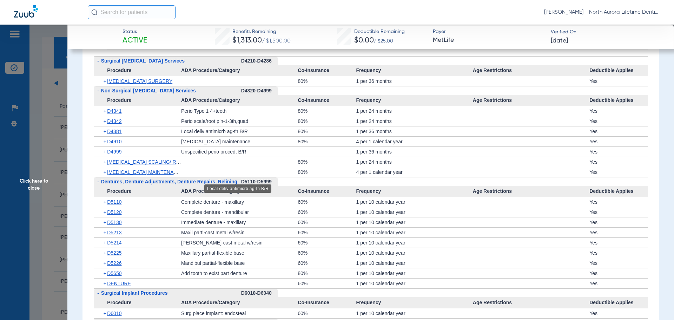
scroll to position [1825, 0]
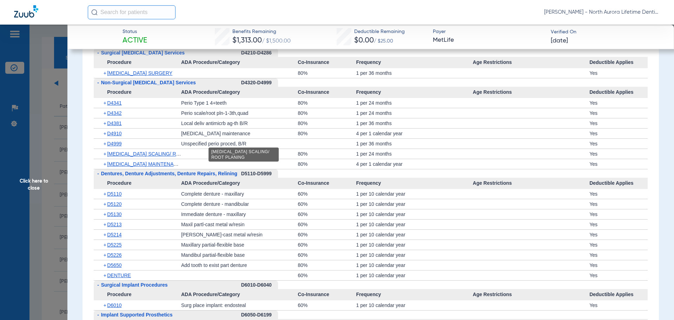
click at [158, 155] on span "[MEDICAL_DATA] SCALING/ ROOT PLANING" at bounding box center [158, 154] width 103 height 6
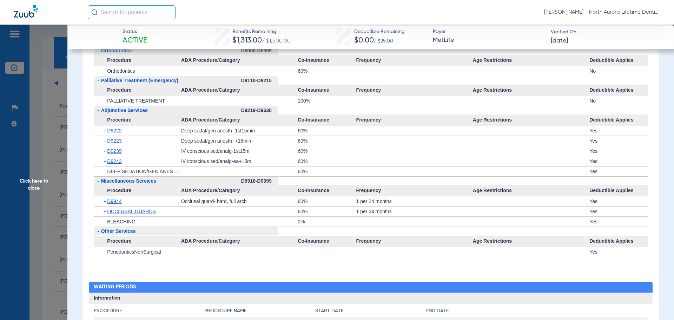
scroll to position [2457, 0]
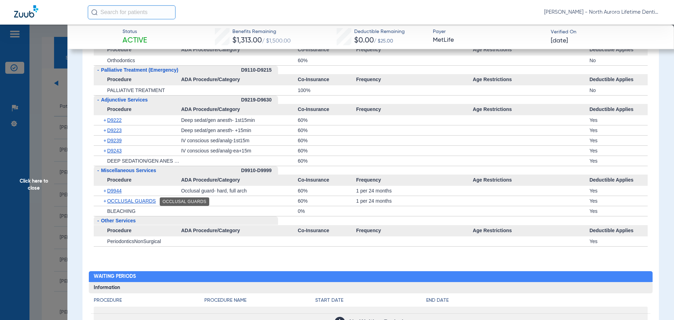
click at [123, 200] on span "OCCLUSAL GUARDS" at bounding box center [131, 201] width 49 height 6
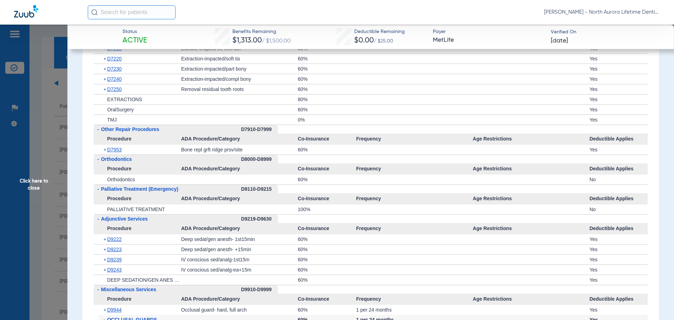
scroll to position [2317, 0]
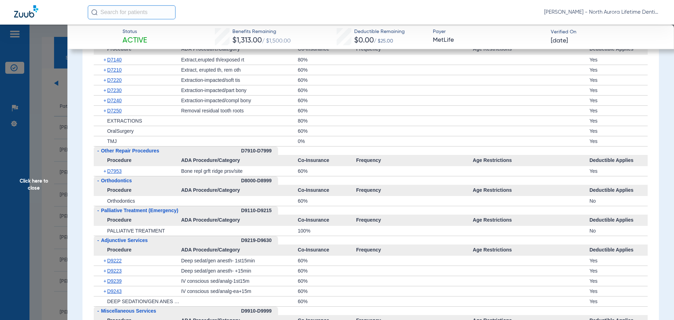
click at [33, 188] on span "Click here to close" at bounding box center [33, 185] width 67 height 320
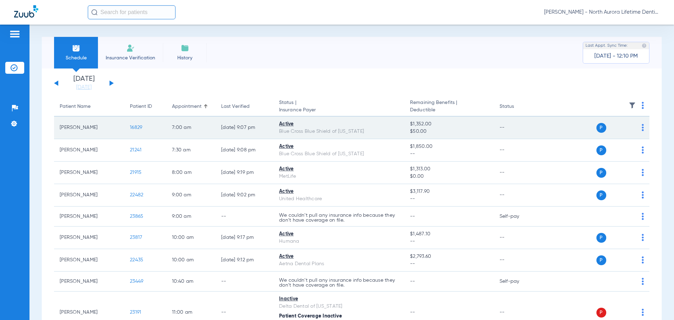
click at [140, 128] on span "16829" at bounding box center [136, 127] width 12 height 5
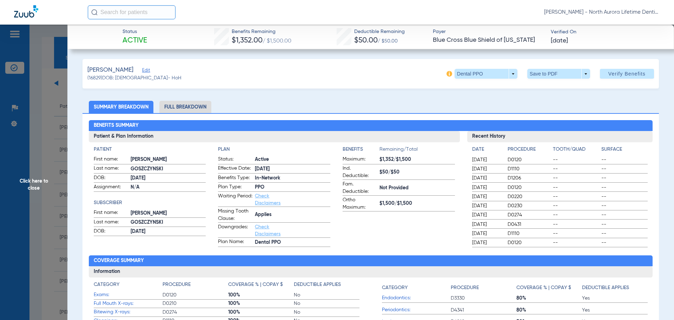
click at [194, 108] on li "Full Breakdown" at bounding box center [185, 107] width 52 height 12
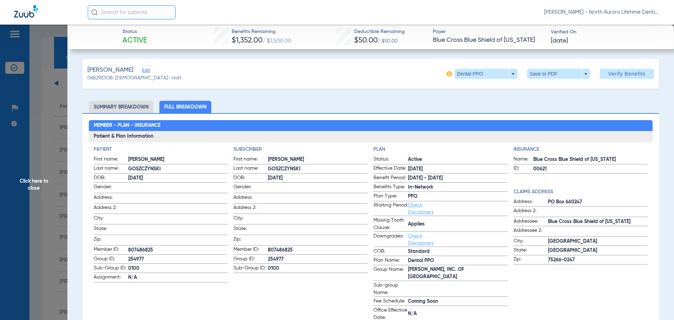
click at [173, 104] on li "Full Breakdown" at bounding box center [185, 107] width 52 height 12
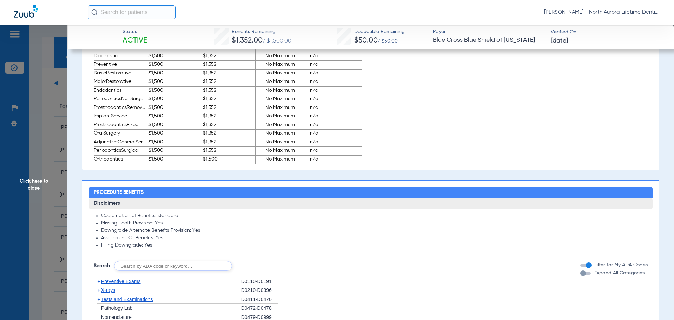
scroll to position [491, 0]
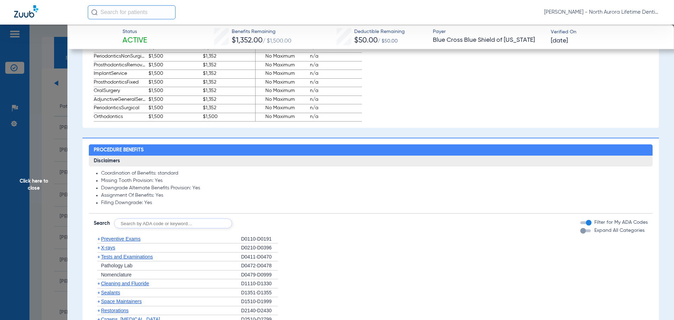
click at [580, 228] on div "button" at bounding box center [583, 231] width 6 height 6
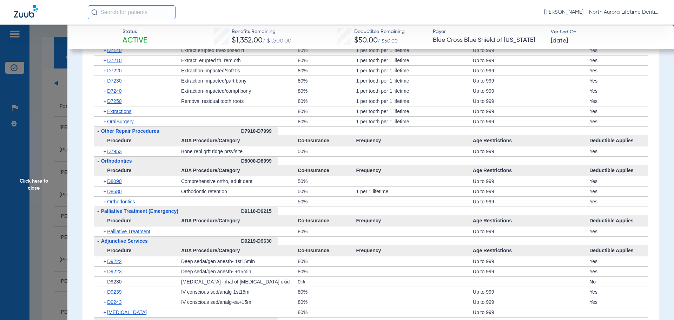
scroll to position [2001, 0]
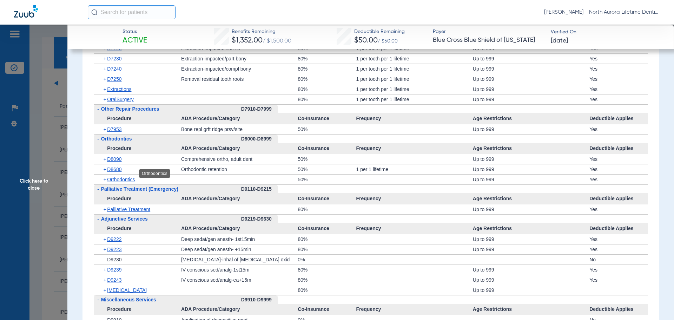
click at [117, 177] on span "Orthodontics" at bounding box center [121, 180] width 28 height 6
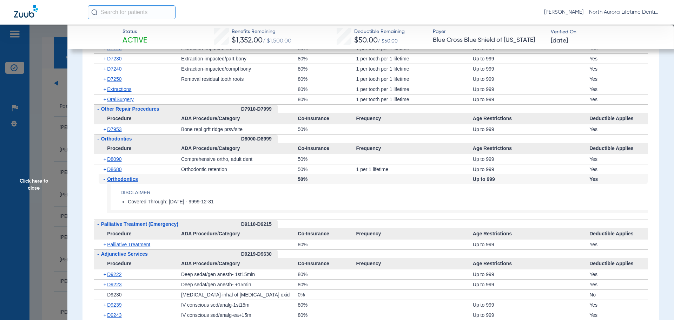
click at [117, 176] on span "Orthodontics" at bounding box center [122, 179] width 31 height 6
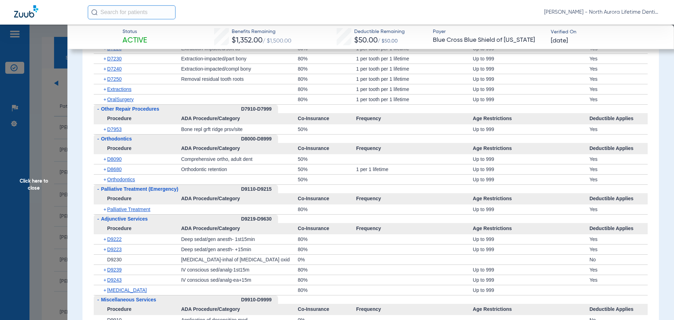
click at [117, 177] on span "Orthodontics" at bounding box center [121, 180] width 28 height 6
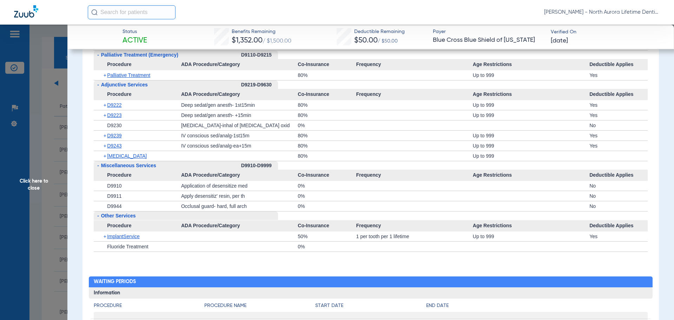
scroll to position [2071, 0]
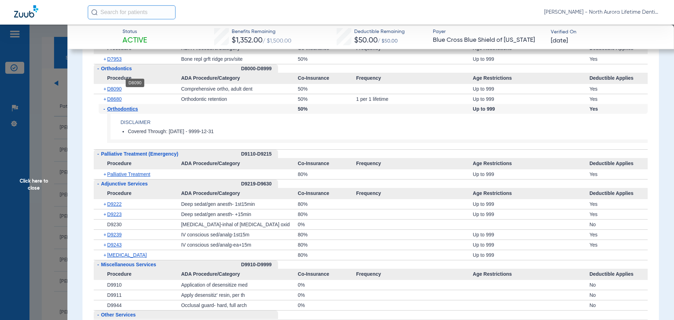
click at [119, 86] on span "D8090" at bounding box center [114, 89] width 14 height 6
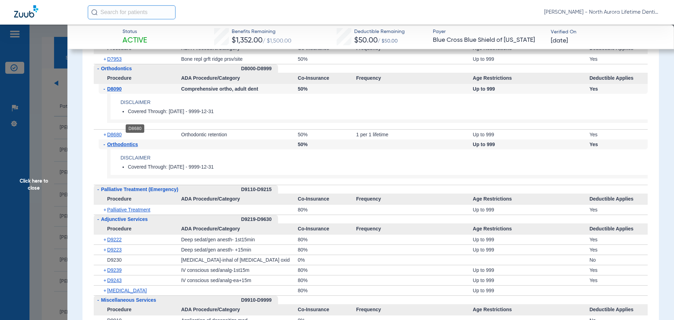
click at [115, 132] on span "D8680" at bounding box center [114, 135] width 14 height 6
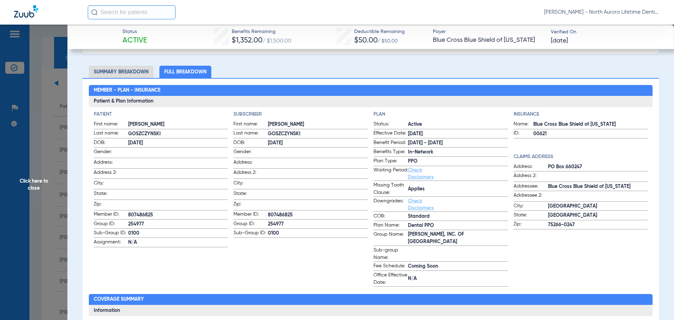
scroll to position [0, 0]
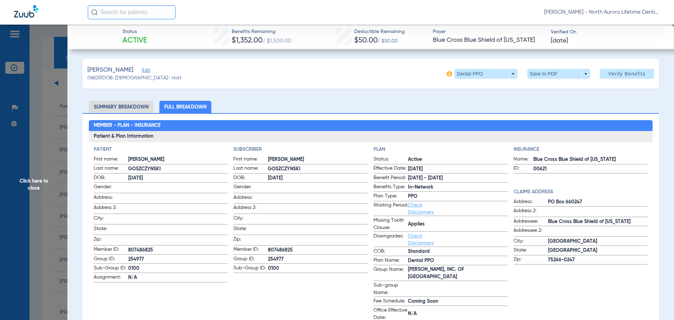
click at [38, 188] on span "Click here to close" at bounding box center [33, 185] width 67 height 320
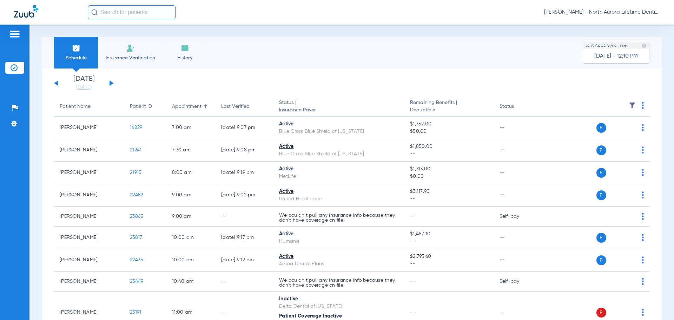
click at [106, 81] on div "[DATE] [DATE] [DATE] [DATE] [DATE] [DATE] [DATE] [DATE] [DATE] [DATE] [DATE] [D…" at bounding box center [84, 82] width 60 height 15
click at [112, 82] on div "[DATE] [DATE] [DATE] [DATE] [DATE] [DATE] [DATE] [DATE] [DATE] [DATE] [DATE] [D…" at bounding box center [84, 82] width 60 height 15
click at [110, 82] on button at bounding box center [112, 82] width 4 height 5
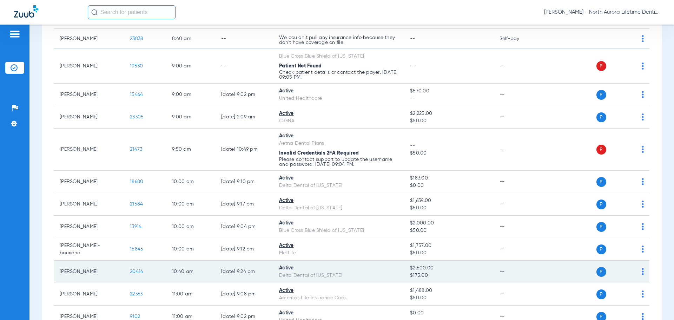
scroll to position [211, 0]
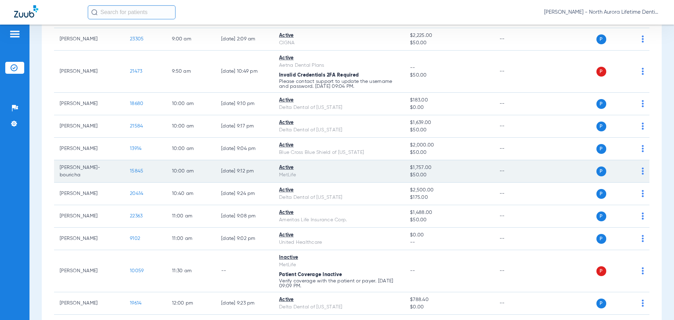
click at [140, 171] on span "15845" at bounding box center [136, 170] width 13 height 5
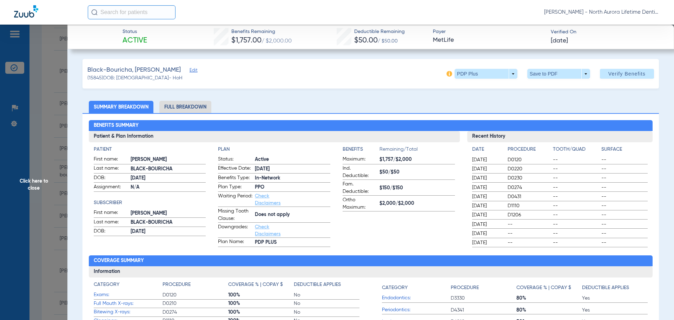
click at [172, 108] on li "Full Breakdown" at bounding box center [185, 107] width 52 height 12
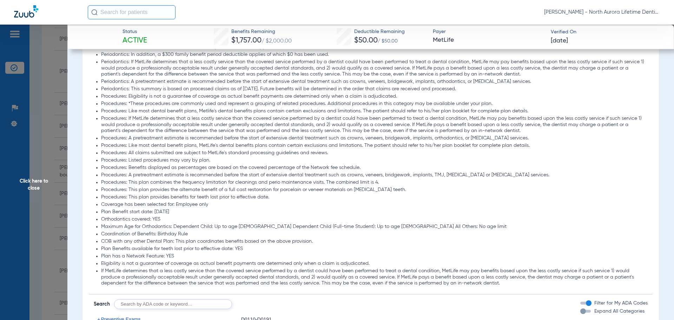
scroll to position [702, 0]
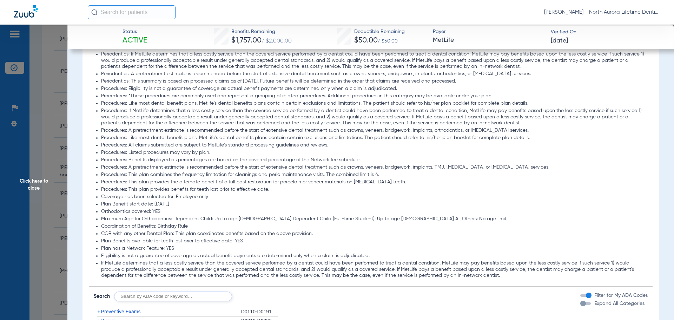
click at [580, 304] on div "button" at bounding box center [583, 303] width 6 height 6
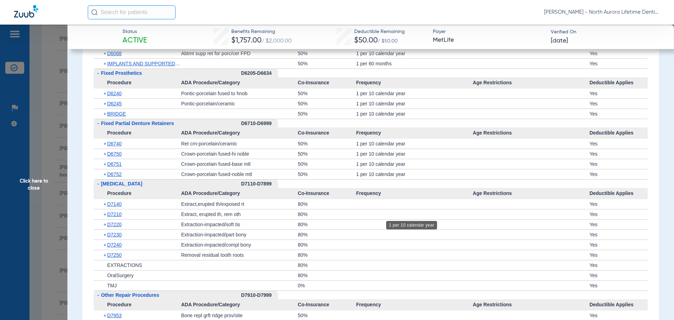
scroll to position [2176, 0]
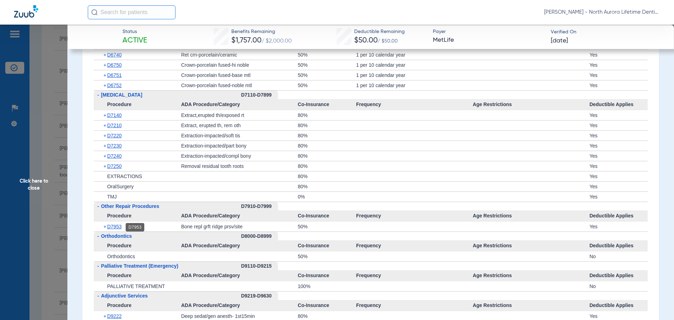
click at [117, 229] on span "D7953" at bounding box center [114, 227] width 14 height 6
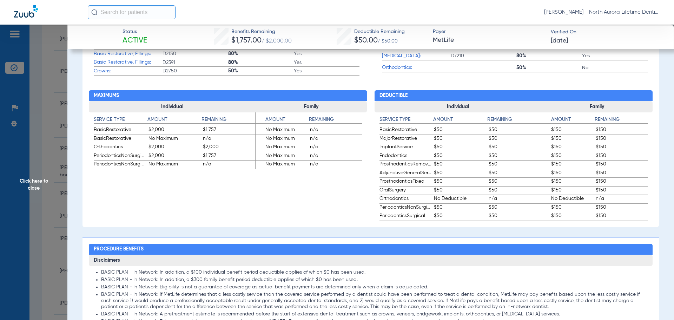
scroll to position [316, 0]
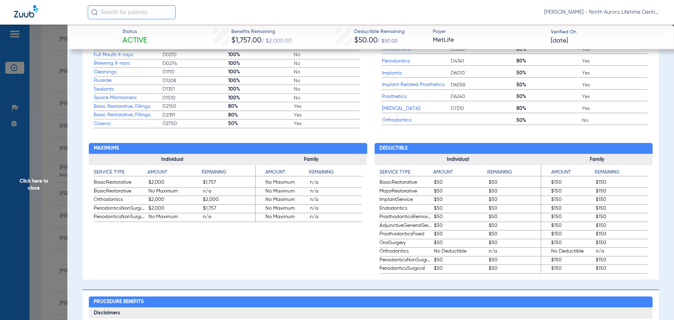
click at [38, 188] on span "Click here to close" at bounding box center [33, 185] width 67 height 320
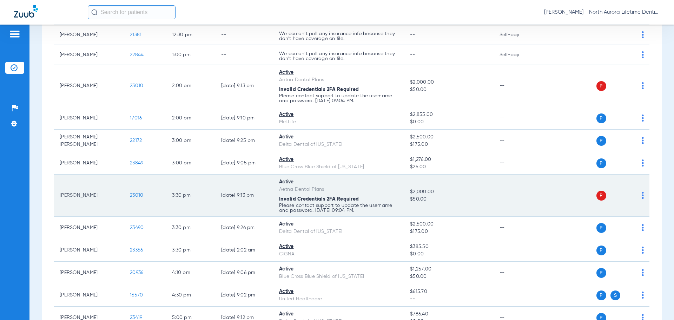
scroll to position [484, 0]
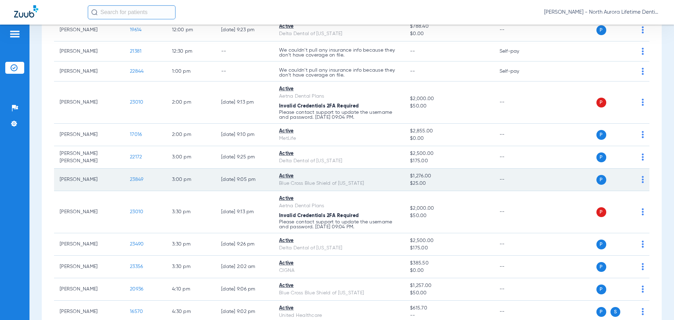
click at [139, 179] on span "23849" at bounding box center [136, 179] width 13 height 5
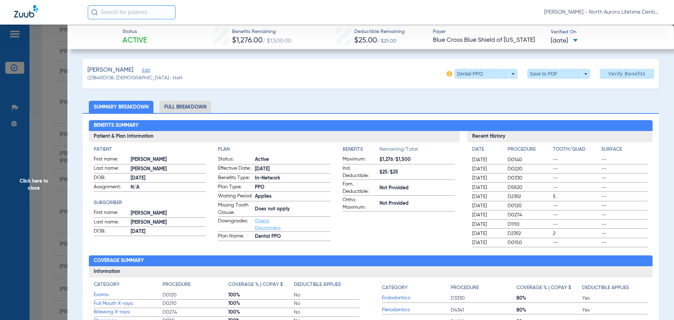
click at [201, 106] on li "Full Breakdown" at bounding box center [185, 107] width 52 height 12
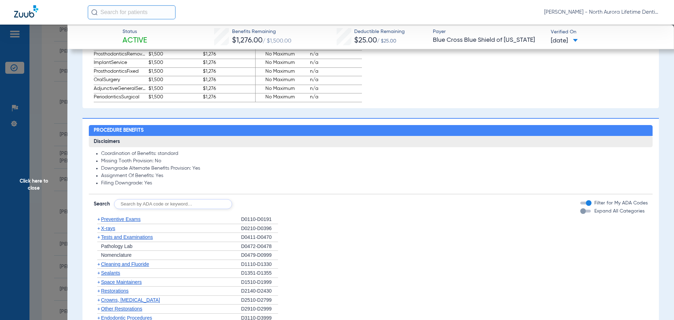
scroll to position [491, 0]
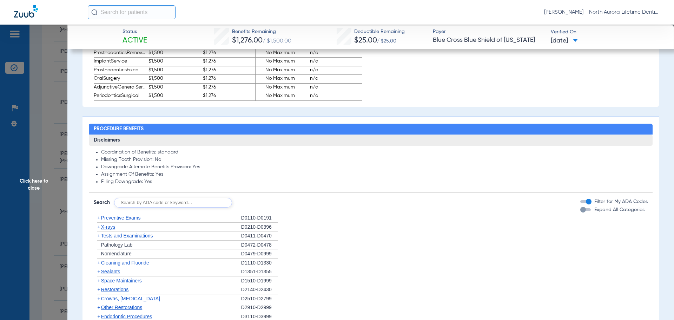
click at [580, 212] on div "button" at bounding box center [583, 210] width 6 height 6
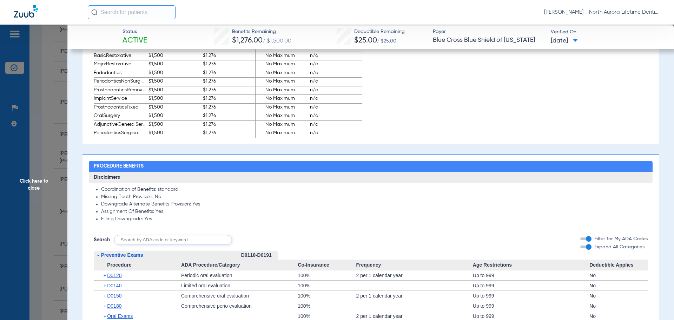
scroll to position [386, 0]
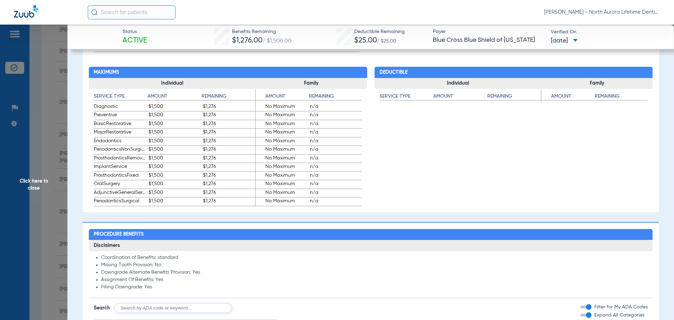
click at [29, 181] on span "Click here to close" at bounding box center [33, 185] width 67 height 320
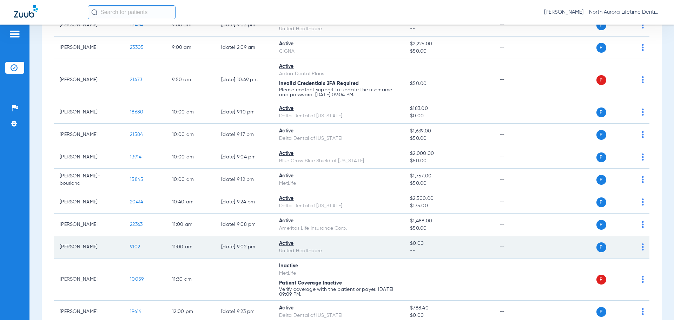
scroll to position [168, 0]
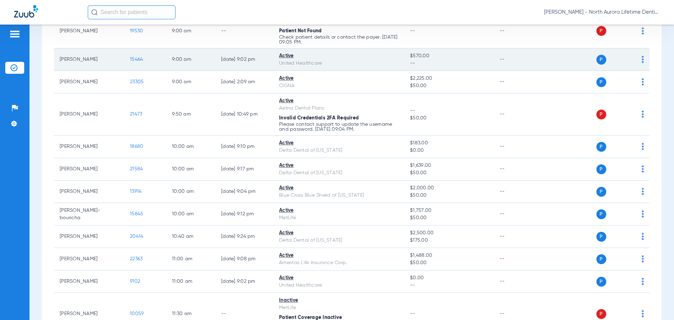
click at [137, 61] on span "15464" at bounding box center [136, 59] width 13 height 5
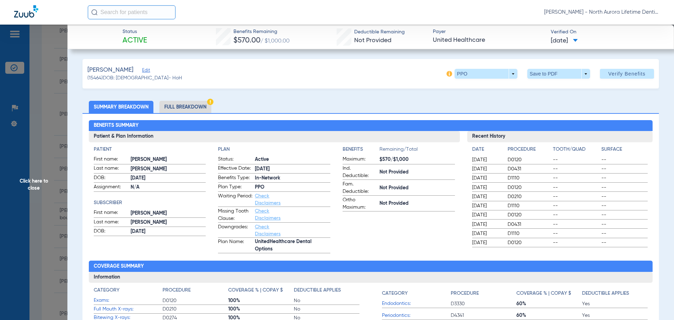
click at [197, 107] on li "Full Breakdown" at bounding box center [185, 107] width 52 height 12
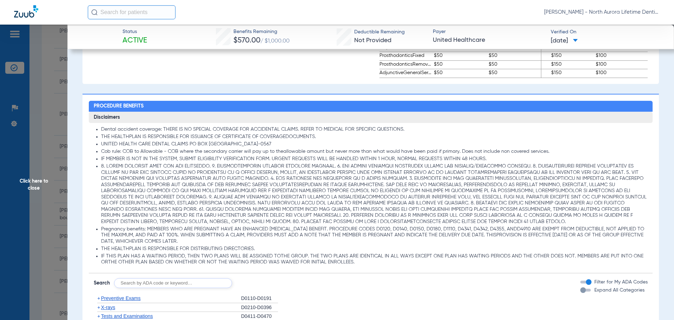
scroll to position [527, 0]
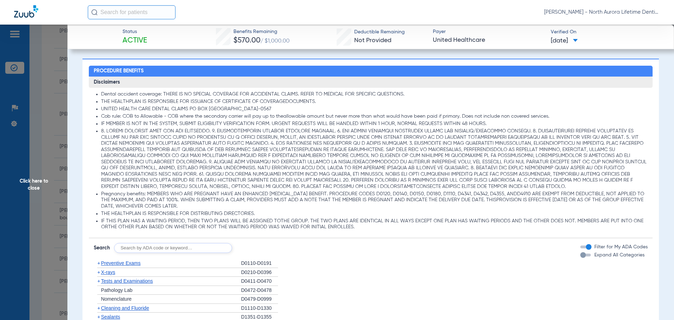
click at [580, 256] on div "button" at bounding box center [583, 255] width 6 height 6
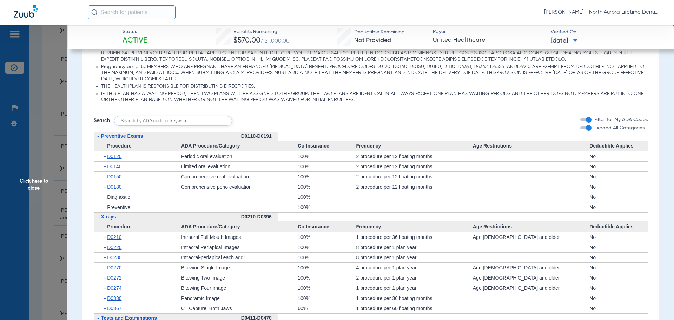
scroll to position [548, 0]
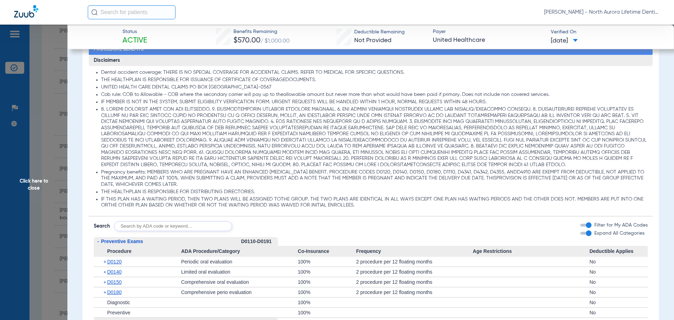
click at [34, 183] on span "Click here to close" at bounding box center [33, 185] width 67 height 320
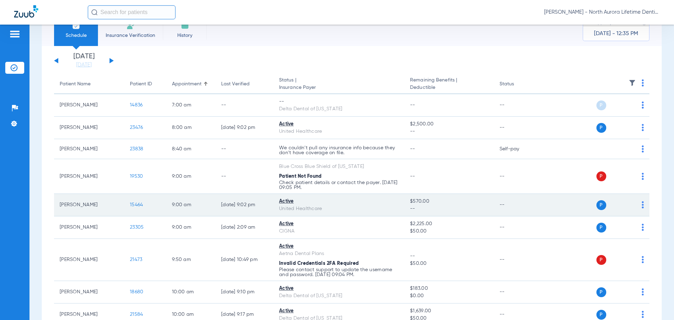
scroll to position [35, 0]
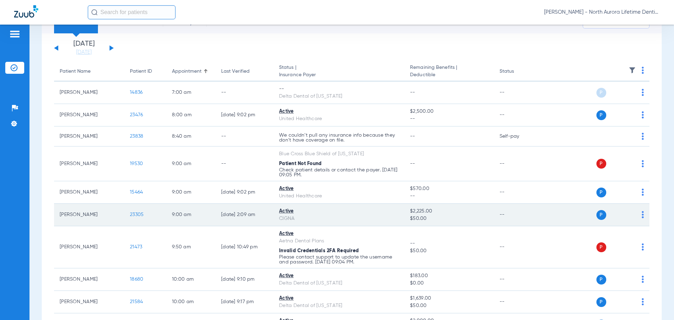
click at [133, 214] on span "23305" at bounding box center [137, 214] width 14 height 5
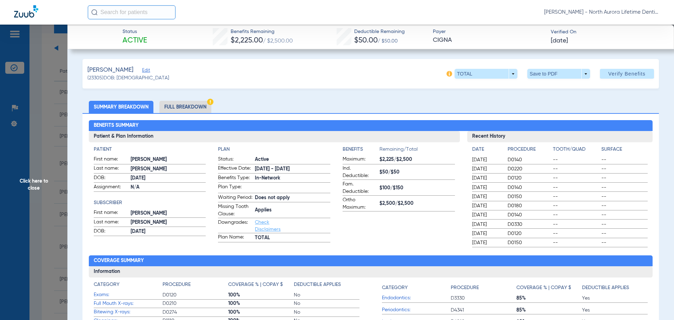
click at [185, 109] on li "Full Breakdown" at bounding box center [185, 107] width 52 height 12
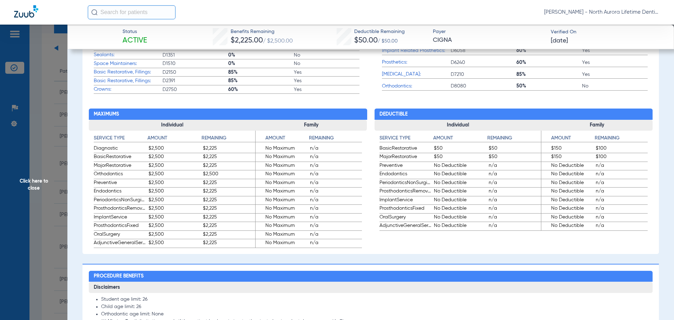
scroll to position [421, 0]
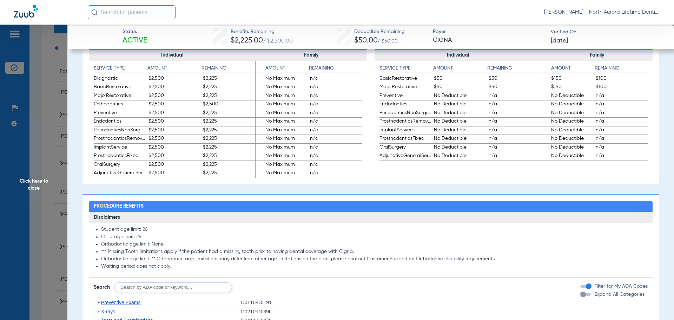
click at [580, 297] on div "button" at bounding box center [583, 294] width 6 height 6
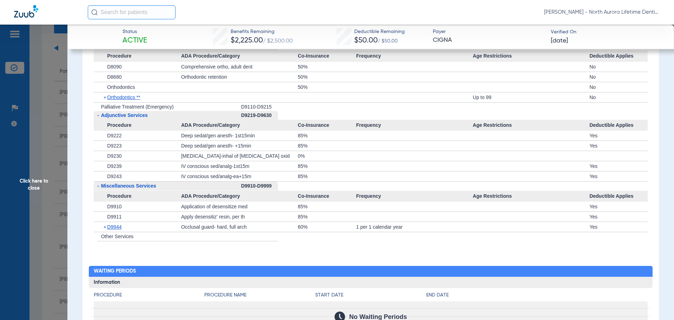
scroll to position [2001, 0]
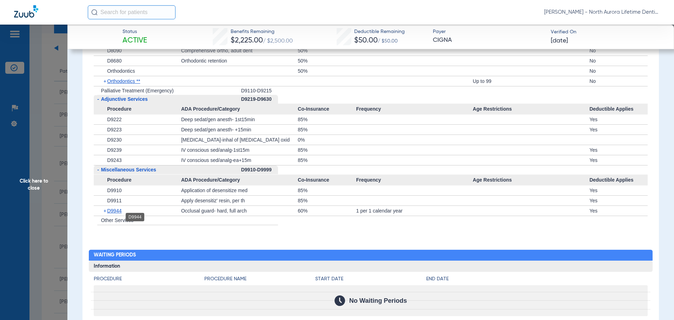
click at [119, 213] on span "D9944" at bounding box center [114, 211] width 14 height 6
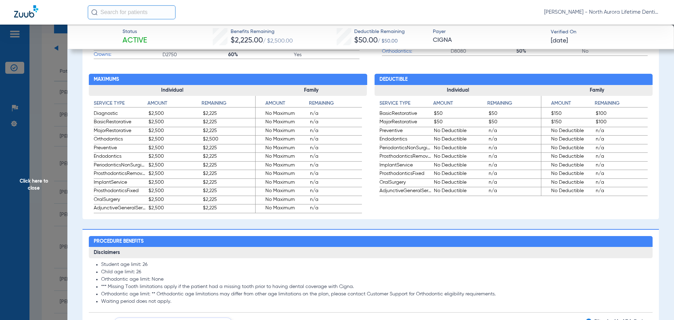
scroll to position [491, 0]
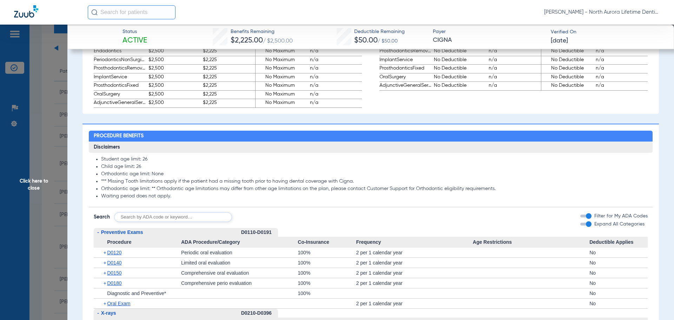
click at [37, 187] on span "Click here to close" at bounding box center [33, 185] width 67 height 320
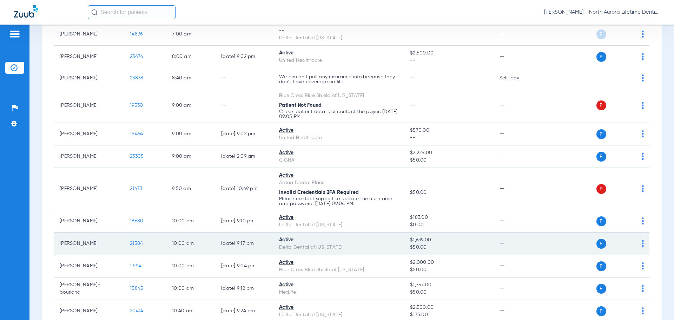
scroll to position [140, 0]
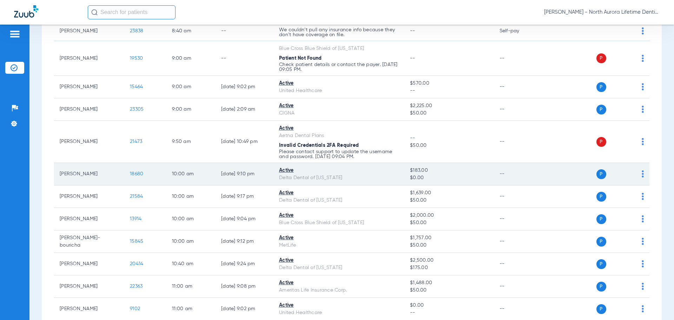
click at [137, 174] on span "18680" at bounding box center [136, 173] width 13 height 5
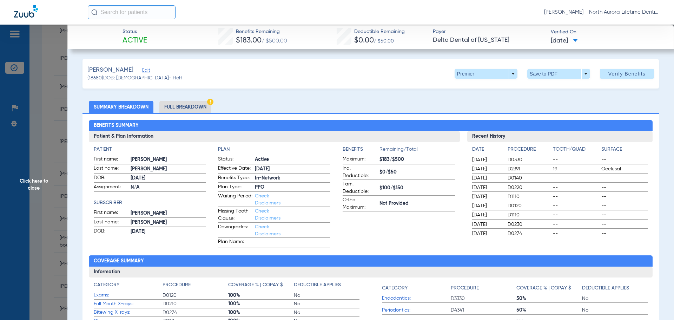
click at [176, 107] on li "Full Breakdown" at bounding box center [185, 107] width 52 height 12
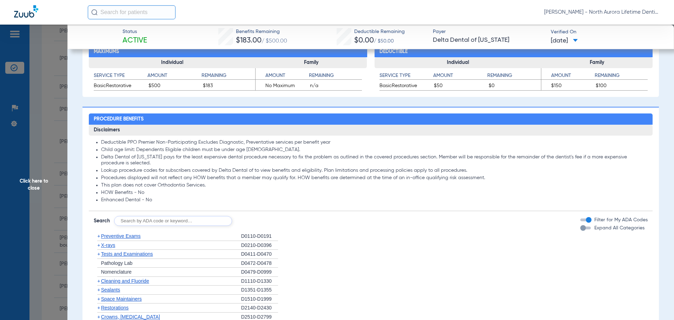
scroll to position [456, 0]
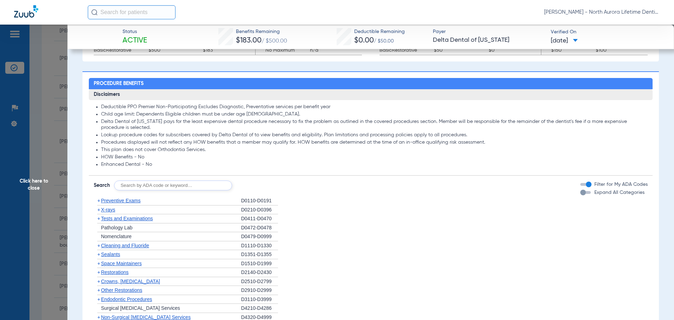
click at [580, 193] on div "button" at bounding box center [583, 193] width 6 height 6
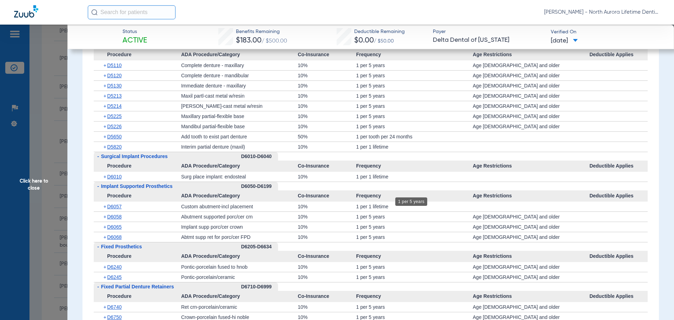
scroll to position [1474, 0]
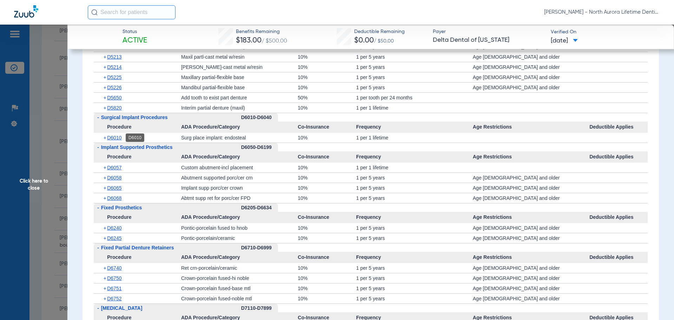
click at [113, 138] on span "D6010" at bounding box center [114, 138] width 14 height 6
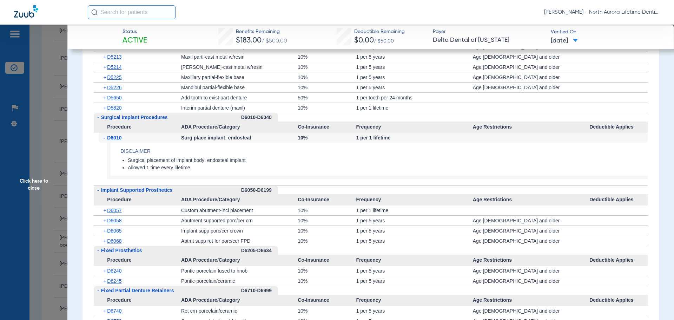
click at [113, 138] on span "D6010" at bounding box center [114, 138] width 14 height 6
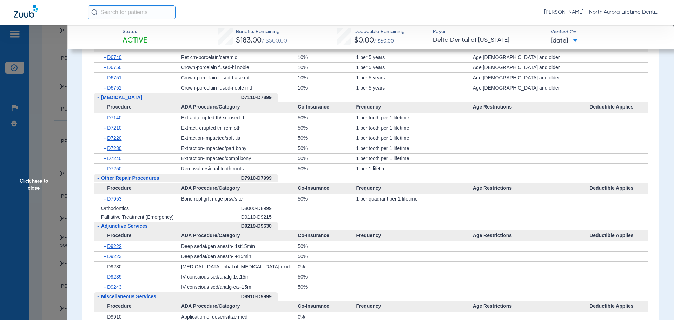
scroll to position [1790, 0]
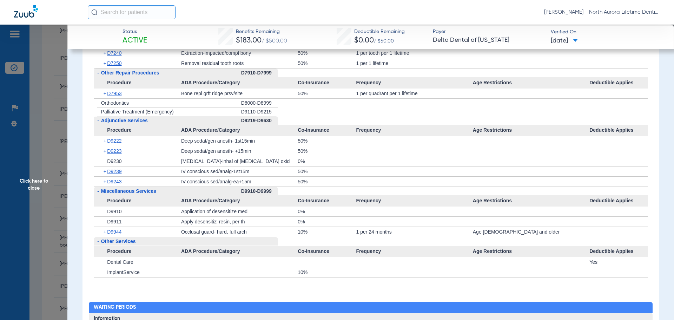
click at [123, 233] on div "+ D9944" at bounding box center [140, 232] width 82 height 10
click at [121, 233] on span "D9944" at bounding box center [114, 232] width 14 height 6
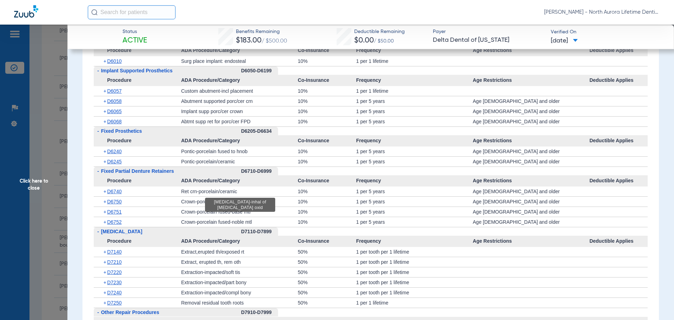
scroll to position [1481, 0]
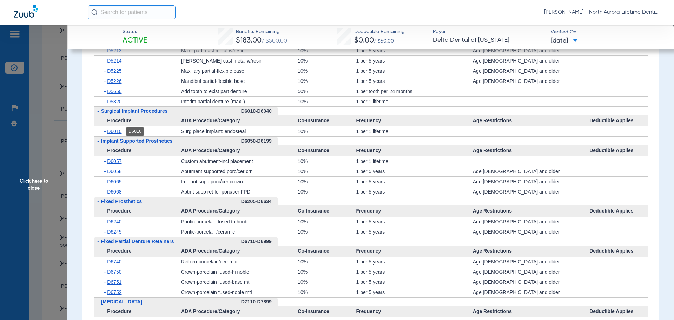
click at [119, 131] on span "D6010" at bounding box center [114, 131] width 14 height 6
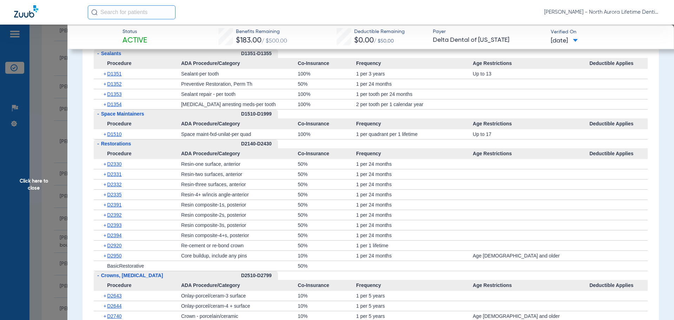
scroll to position [884, 0]
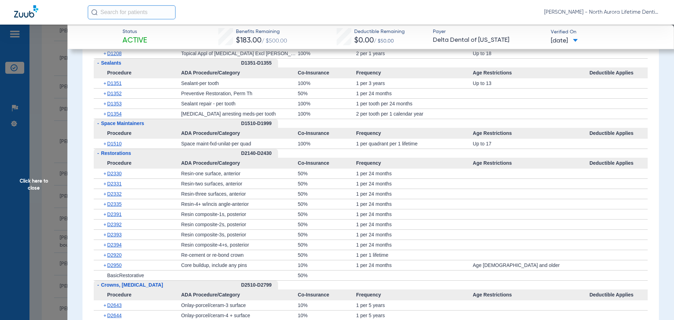
click at [39, 185] on span "Click here to close" at bounding box center [33, 185] width 67 height 320
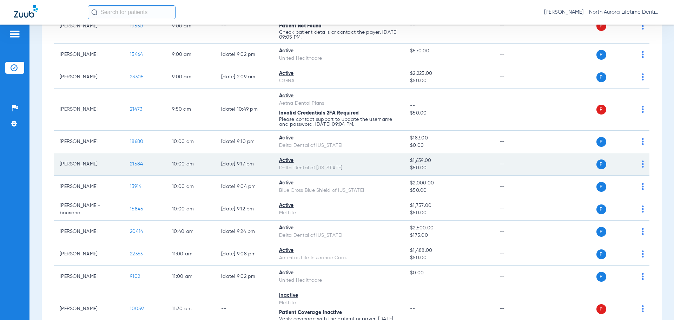
scroll to position [211, 0]
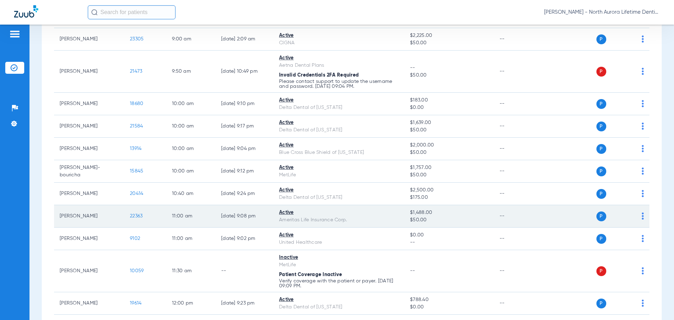
click at [138, 217] on span "22363" at bounding box center [136, 215] width 13 height 5
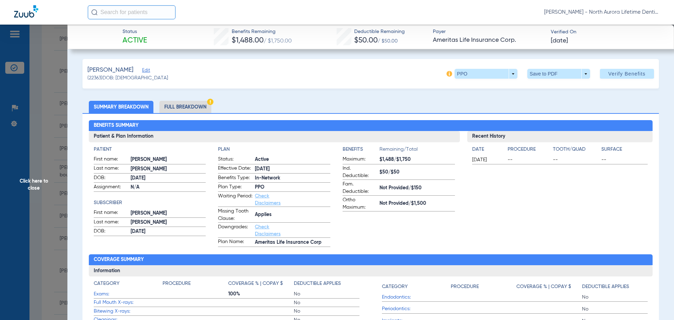
click at [203, 110] on li "Full Breakdown" at bounding box center [185, 107] width 52 height 12
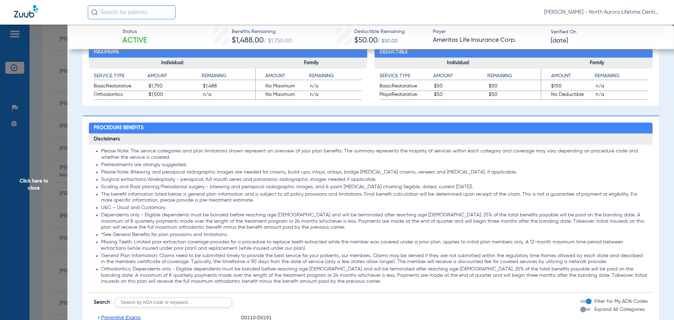
scroll to position [456, 0]
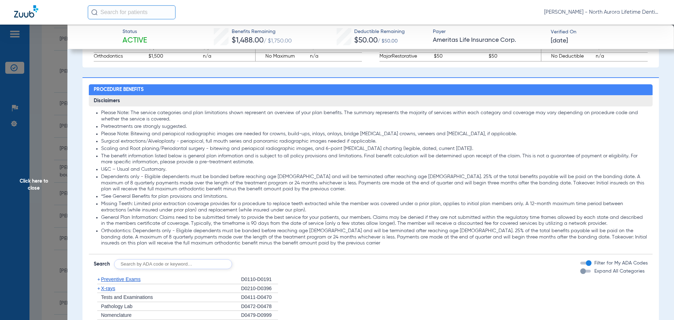
click at [580, 273] on div "button" at bounding box center [583, 271] width 6 height 6
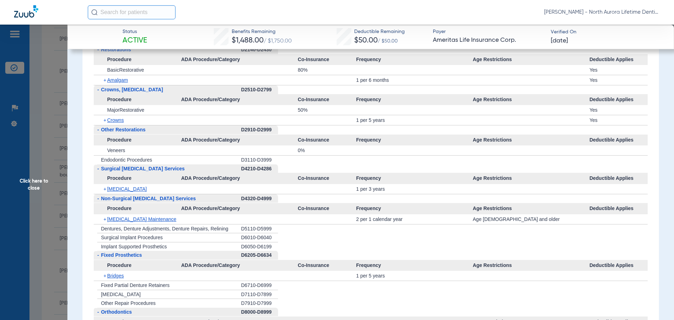
scroll to position [842, 0]
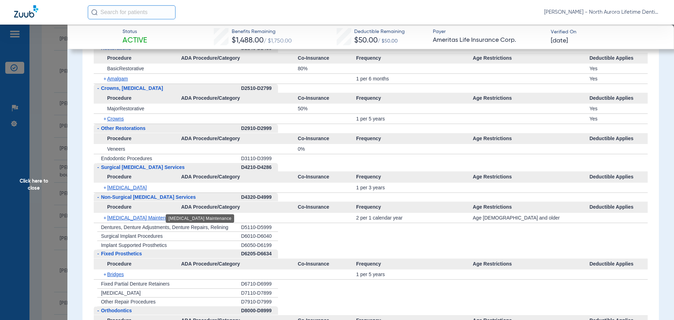
click at [128, 217] on span "[MEDICAL_DATA] Maintenance" at bounding box center [141, 218] width 69 height 6
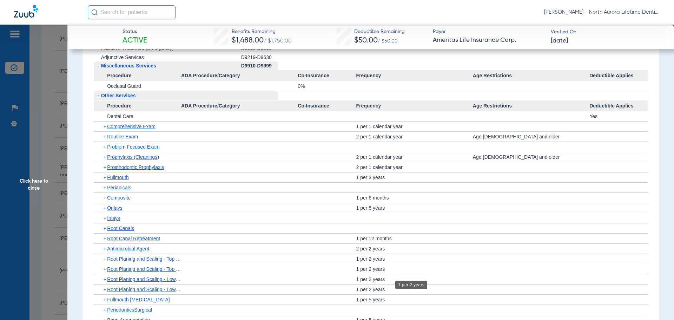
scroll to position [1229, 0]
click at [121, 133] on span "Routine Exam" at bounding box center [122, 136] width 31 height 6
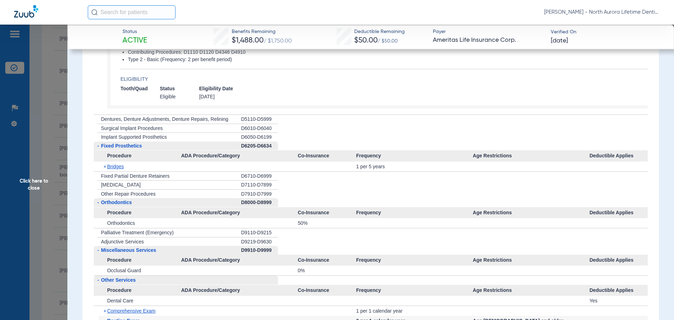
scroll to position [1046, 0]
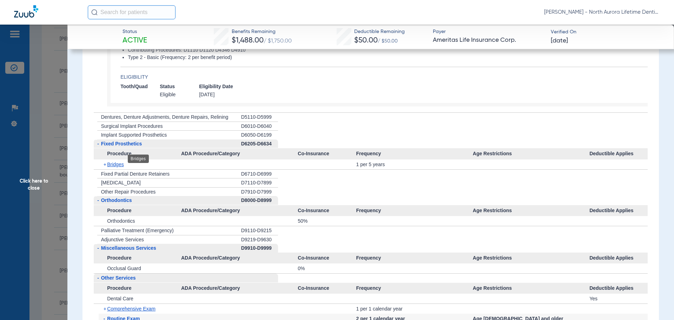
click at [112, 161] on span "Bridges" at bounding box center [115, 164] width 16 height 6
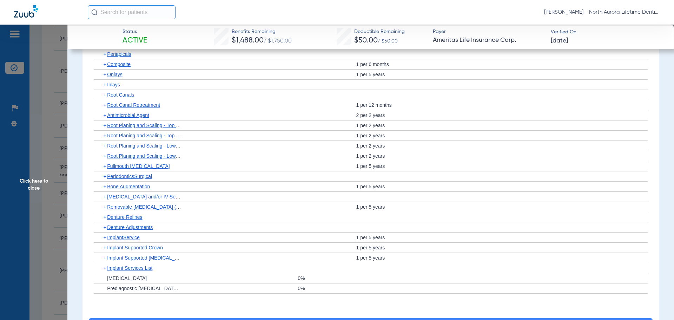
scroll to position [1545, 0]
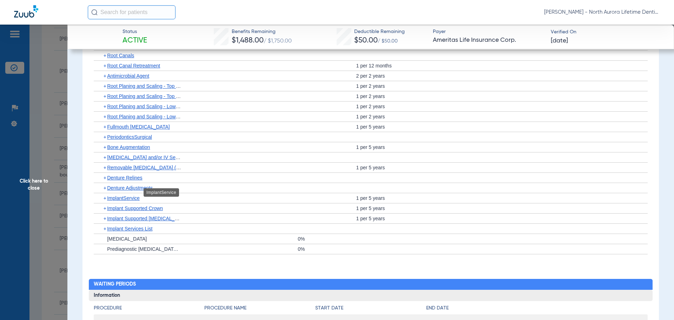
click at [133, 195] on span "ImplantService" at bounding box center [123, 198] width 33 height 6
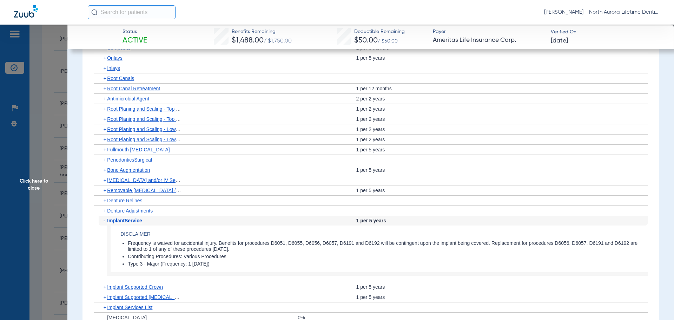
scroll to position [1509, 0]
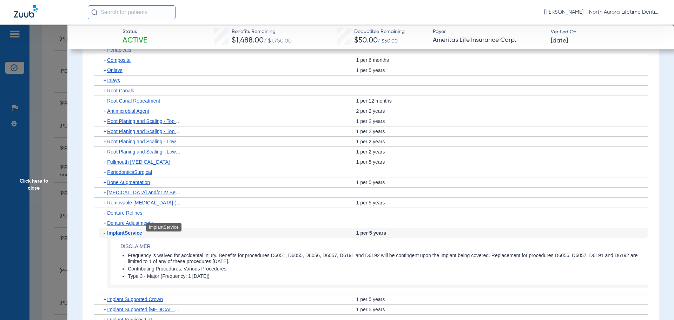
click at [122, 230] on span "ImplantService" at bounding box center [124, 233] width 35 height 6
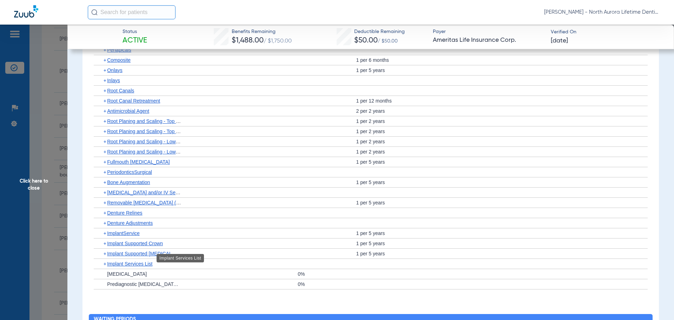
click at [123, 261] on span "Implant Services List" at bounding box center [129, 264] width 45 height 6
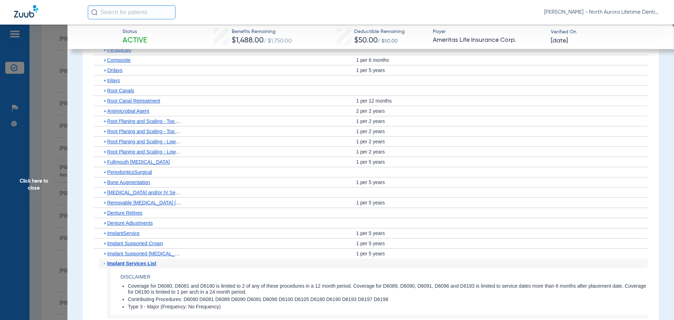
click at [125, 260] on span "Implant Services List" at bounding box center [131, 263] width 49 height 6
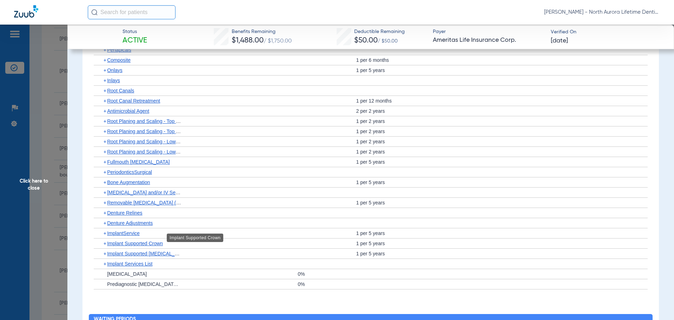
click at [130, 240] on span "Implant Supported Crown" at bounding box center [135, 243] width 56 height 6
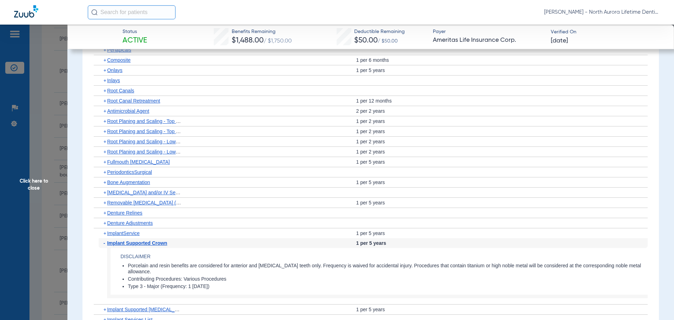
click at [130, 240] on span "Implant Supported Crown" at bounding box center [137, 243] width 60 height 6
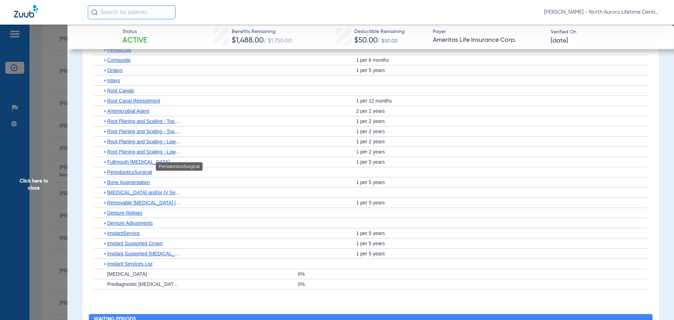
click at [139, 169] on span "PeriodonticsSurgical" at bounding box center [129, 172] width 45 height 6
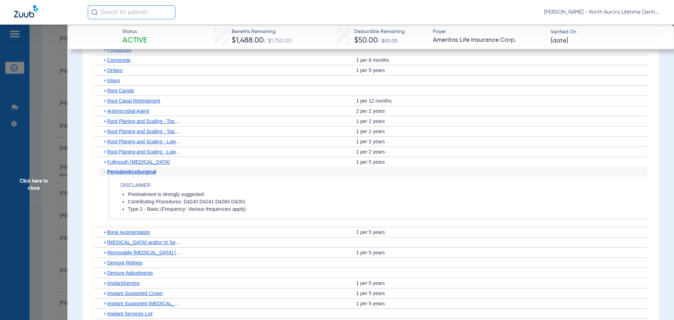
click at [139, 169] on span "PeriodonticsSurgical" at bounding box center [131, 172] width 49 height 6
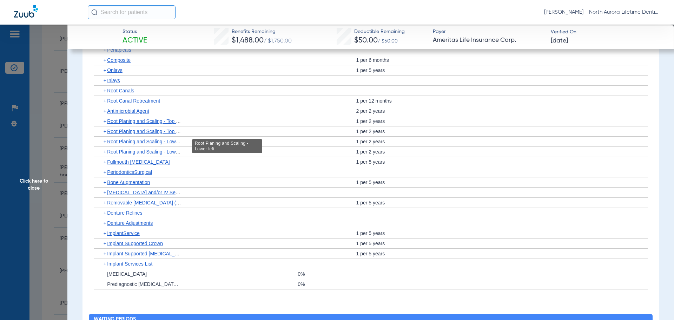
click at [142, 149] on span "Root Planing and Scaling - Lower left" at bounding box center [147, 152] width 81 height 6
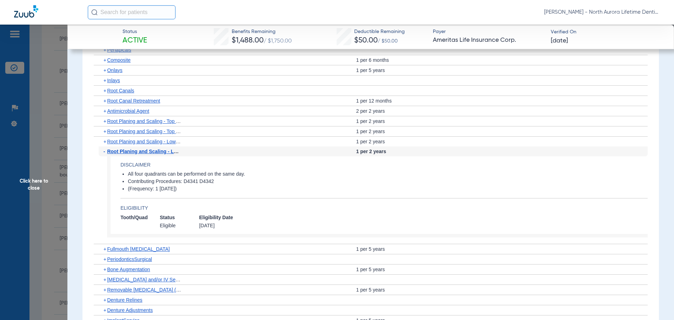
click at [142, 148] on span "Root Planing and Scaling - Lower left" at bounding box center [150, 151] width 87 height 6
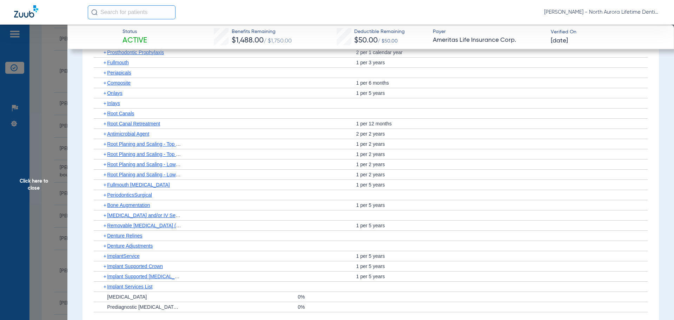
scroll to position [1474, 0]
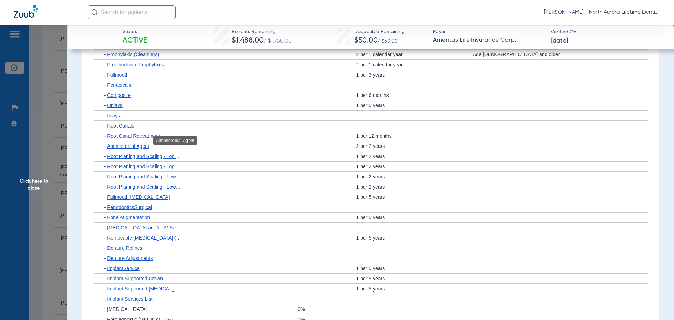
click at [132, 143] on span "Antimicrobial Agent" at bounding box center [128, 146] width 42 height 6
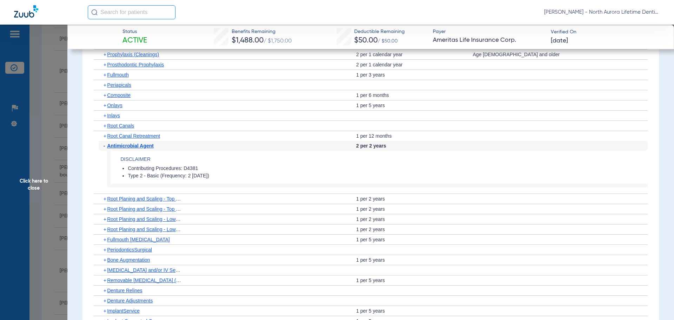
click at [132, 143] on span "Antimicrobial Agent" at bounding box center [130, 146] width 47 height 6
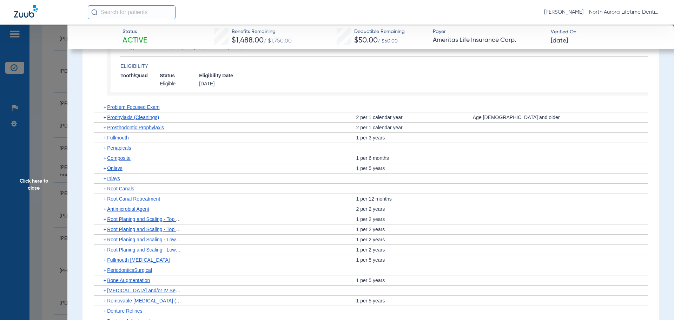
scroll to position [1369, 0]
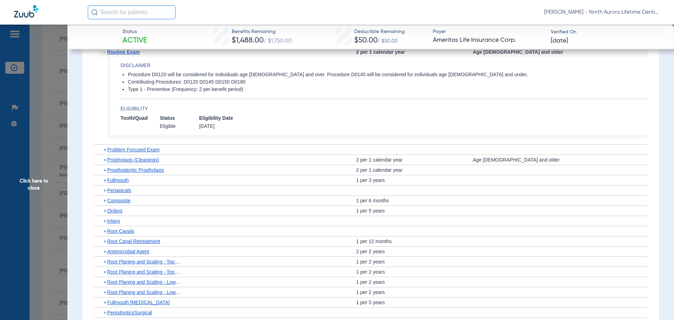
click at [122, 157] on div "+ Prophylaxis (Cleanings)" at bounding box center [140, 160] width 82 height 10
click at [122, 157] on span "Prophylaxis (Cleanings)" at bounding box center [133, 160] width 52 height 6
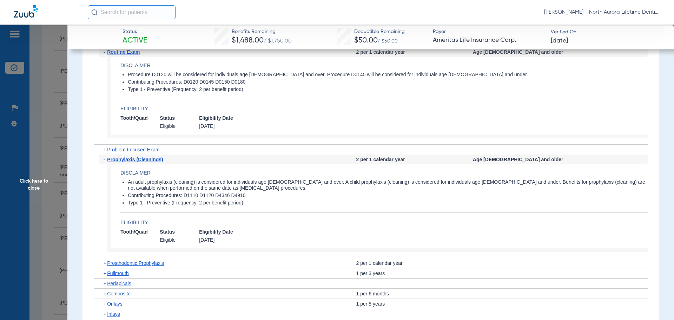
click at [124, 157] on span "Prophylaxis (Cleanings)" at bounding box center [135, 160] width 56 height 6
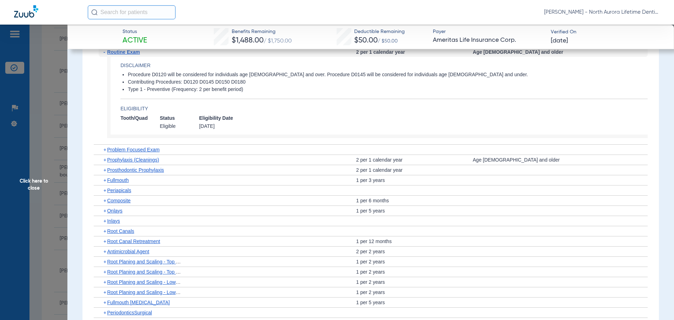
click at [38, 186] on span "Click here to close" at bounding box center [33, 185] width 67 height 320
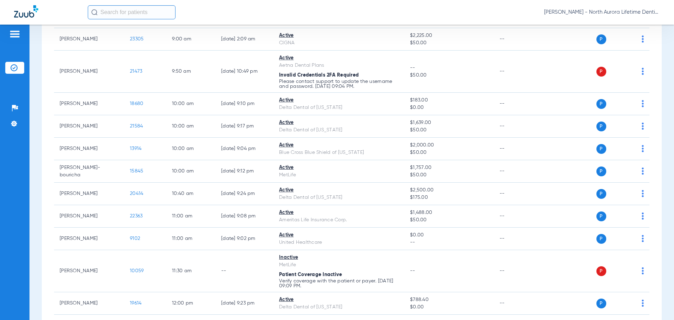
scroll to position [0, 0]
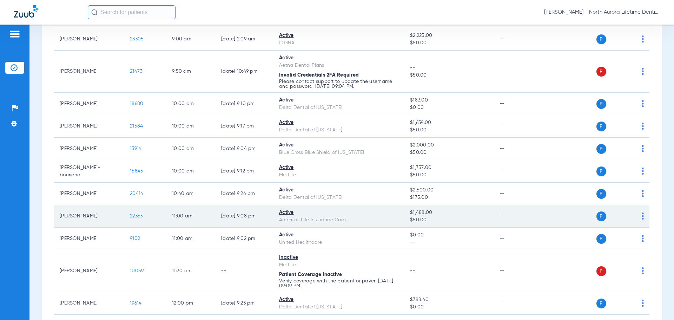
click at [133, 216] on span "22363" at bounding box center [136, 215] width 13 height 5
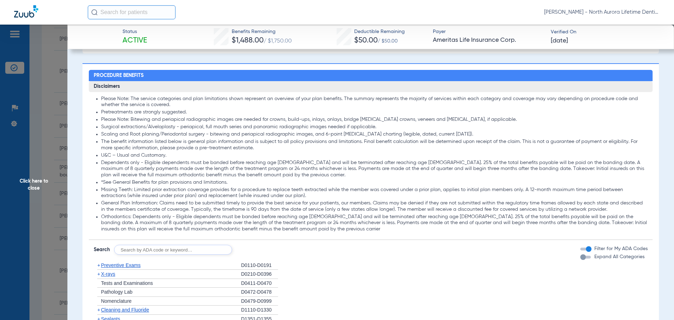
scroll to position [316, 0]
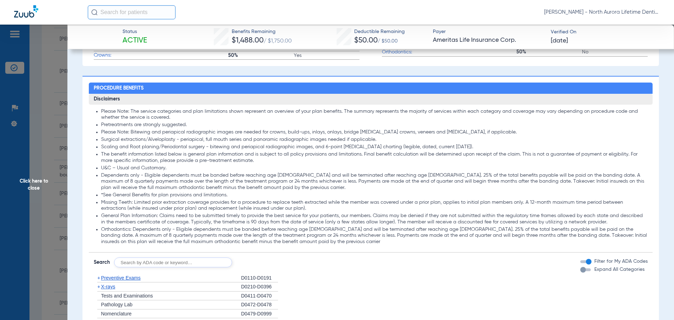
click at [580, 272] on div "button" at bounding box center [583, 270] width 6 height 6
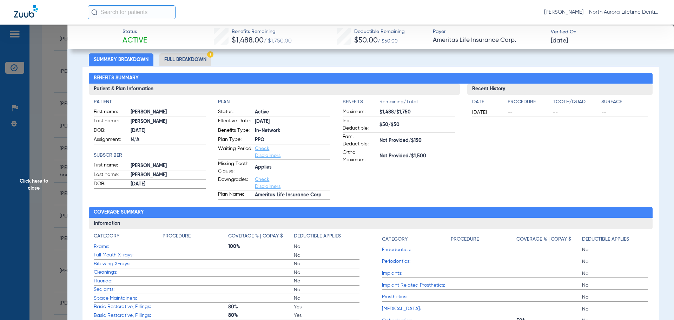
scroll to position [0, 0]
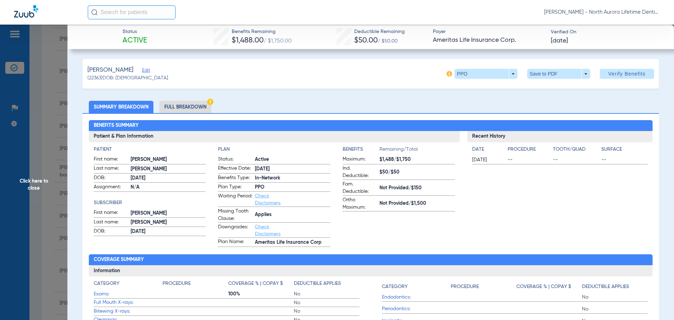
click at [191, 106] on li "Full Breakdown" at bounding box center [185, 107] width 52 height 12
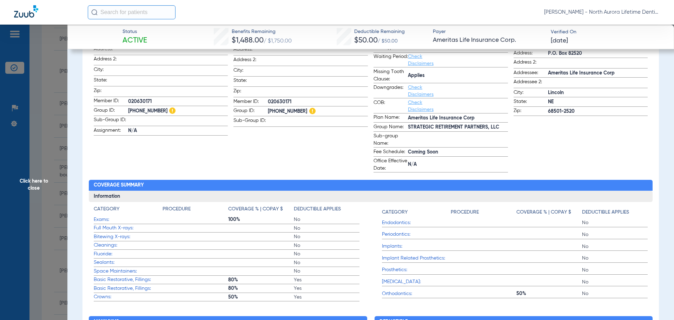
scroll to position [246, 0]
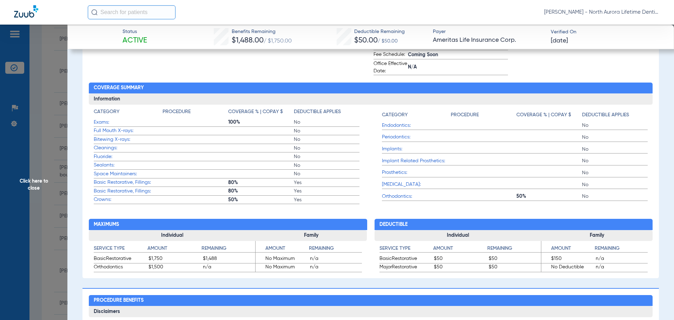
click at [34, 183] on span "Click here to close" at bounding box center [33, 185] width 67 height 320
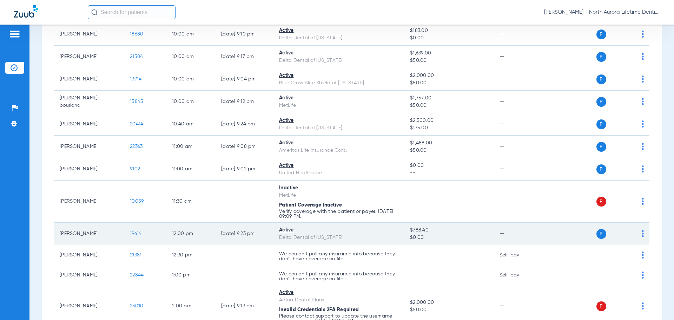
scroll to position [281, 0]
click at [133, 233] on span "19614" at bounding box center [136, 232] width 12 height 5
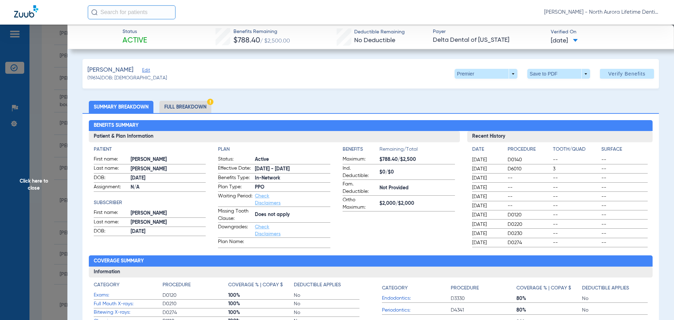
click at [194, 108] on li "Full Breakdown" at bounding box center [185, 107] width 52 height 12
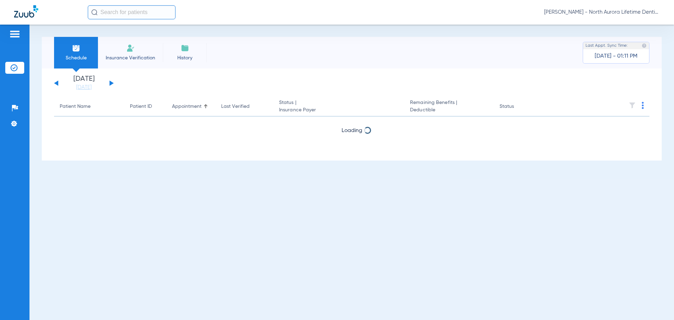
click at [110, 83] on button at bounding box center [112, 82] width 4 height 5
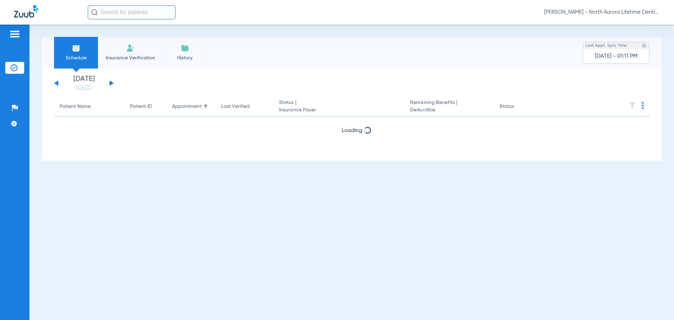
click at [110, 83] on button at bounding box center [112, 82] width 4 height 5
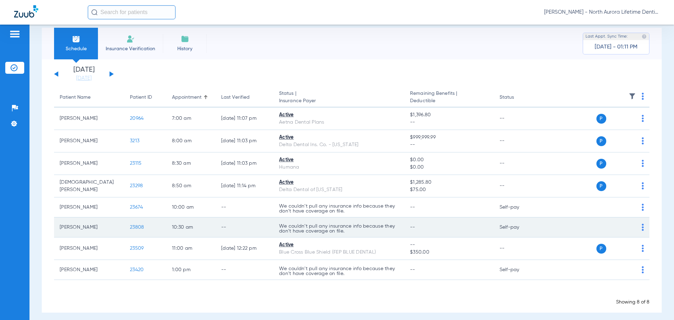
scroll to position [14, 0]
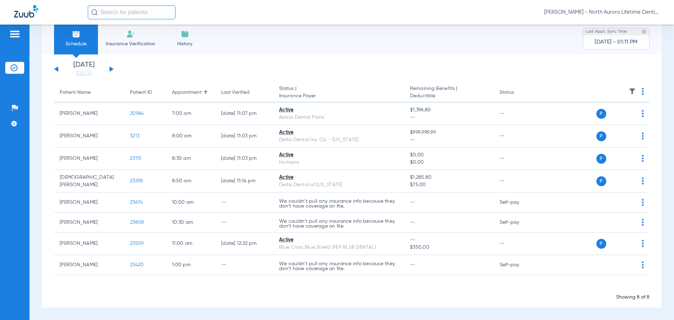
click at [111, 70] on button at bounding box center [112, 68] width 4 height 5
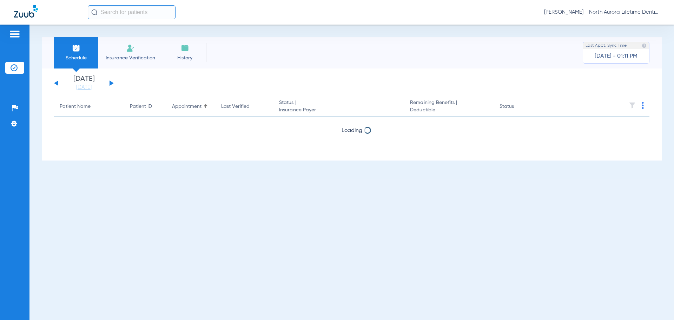
click at [111, 70] on div "Tuesday 08-05-2025 Wednesday 08-06-2025 Thursday 08-07-2025 Friday 08-08-2025 S…" at bounding box center [352, 114] width 620 height 92
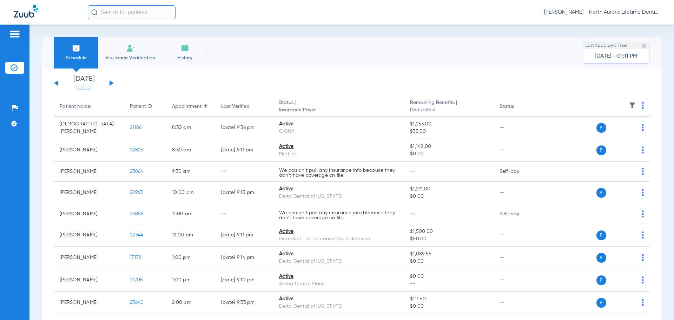
click at [133, 87] on app-single-date-navigator "Tuesday 08-05-2025 Wednesday 08-06-2025 Thursday 08-07-2025 Friday 08-08-2025 S…" at bounding box center [351, 82] width 595 height 15
click at [112, 83] on button at bounding box center [112, 82] width 4 height 5
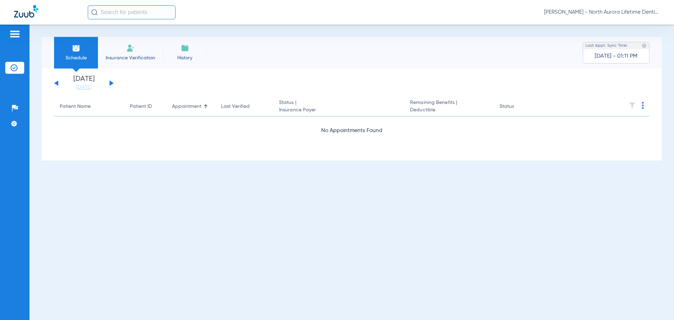
click at [112, 83] on button at bounding box center [112, 82] width 4 height 5
click at [112, 84] on button at bounding box center [112, 82] width 4 height 5
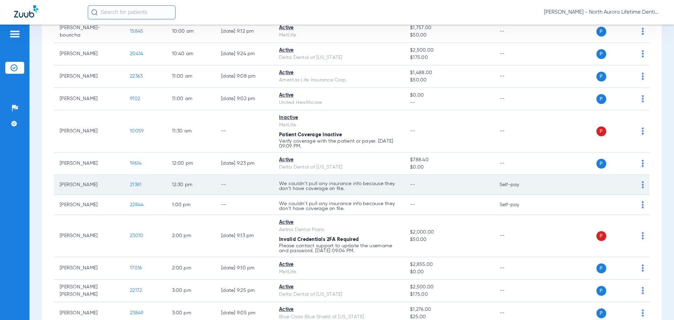
scroll to position [351, 0]
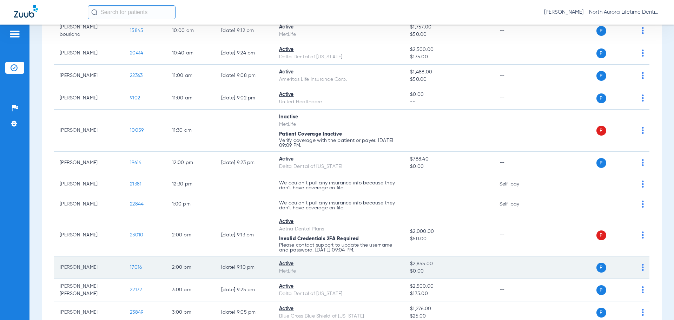
click at [134, 266] on span "17016" at bounding box center [136, 267] width 12 height 5
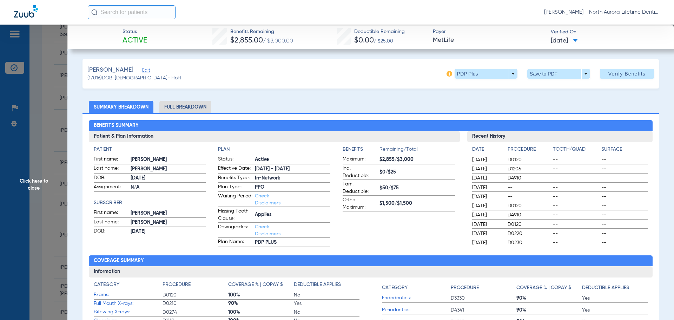
click at [196, 110] on li "Full Breakdown" at bounding box center [185, 107] width 52 height 12
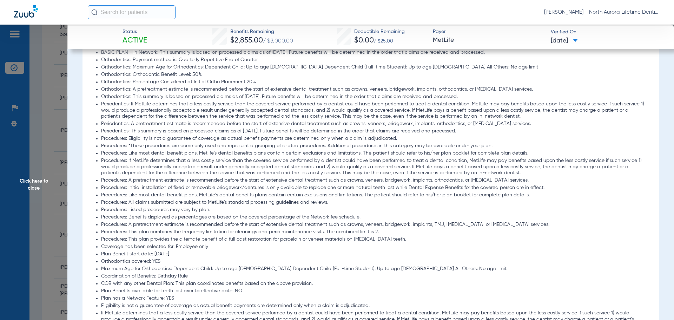
scroll to position [702, 0]
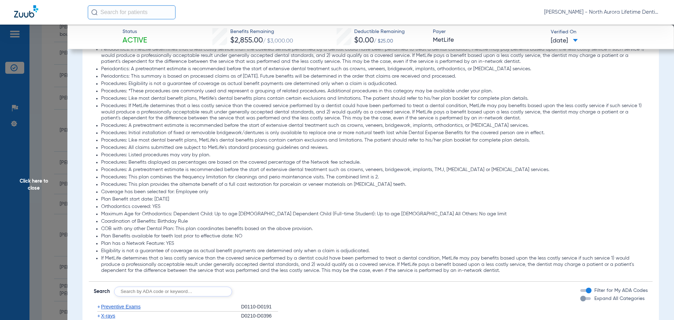
click at [580, 299] on div "button" at bounding box center [583, 299] width 6 height 6
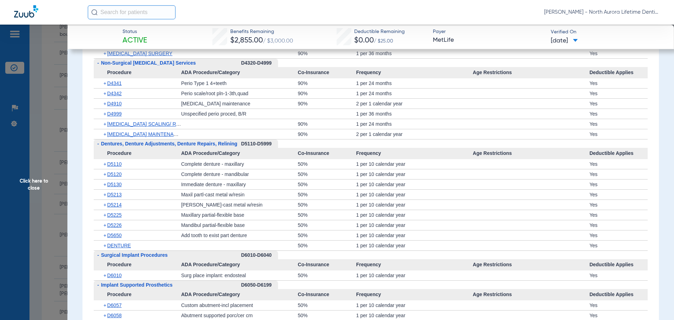
scroll to position [1896, 0]
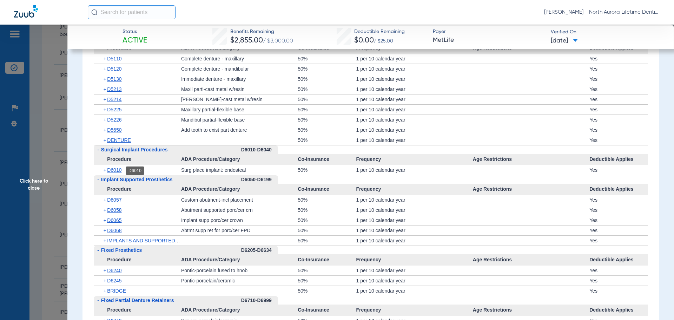
click at [115, 172] on span "D6010" at bounding box center [114, 170] width 14 height 6
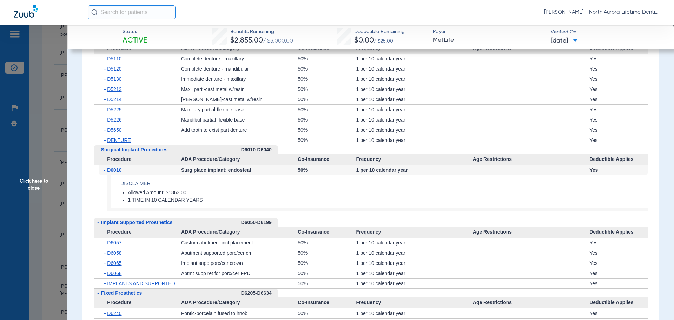
click at [115, 172] on span "D6010" at bounding box center [114, 170] width 14 height 6
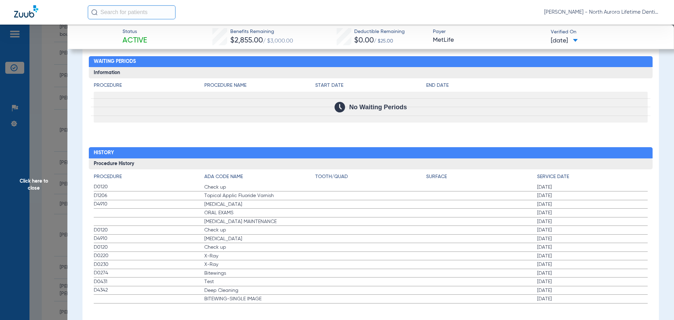
scroll to position [2569, 0]
